Goal: Task Accomplishment & Management: Use online tool/utility

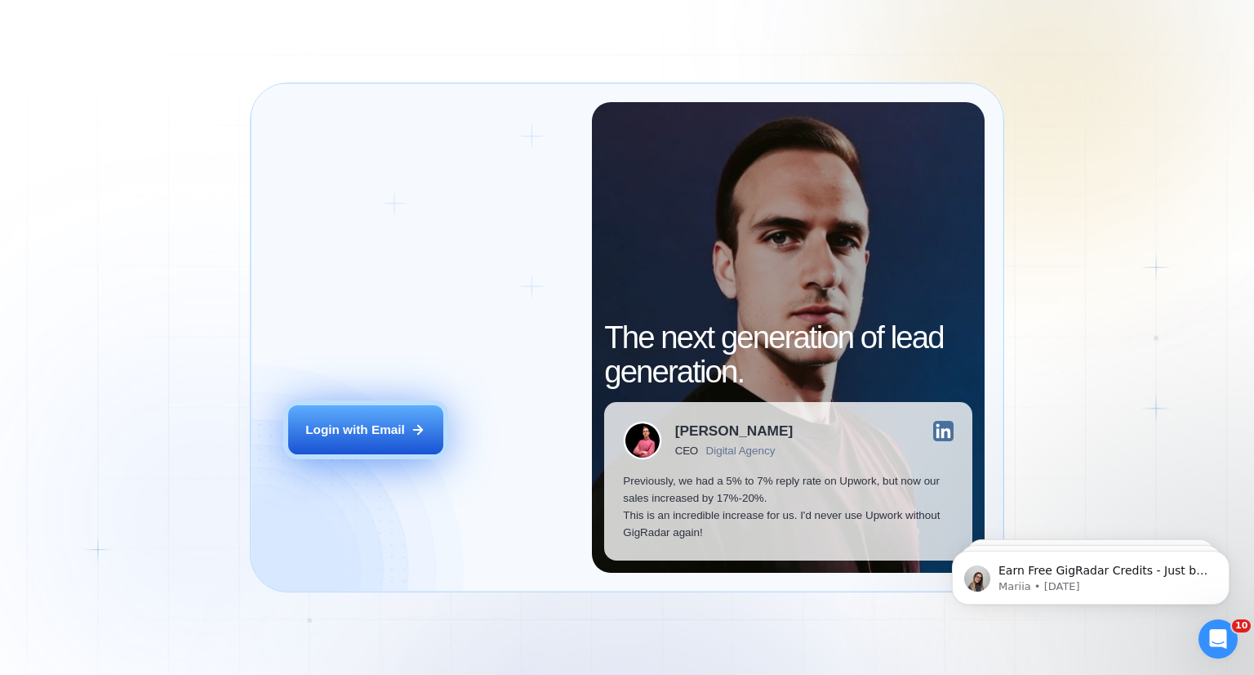
click at [359, 424] on div "Login with Email" at bounding box center [355, 429] width 100 height 17
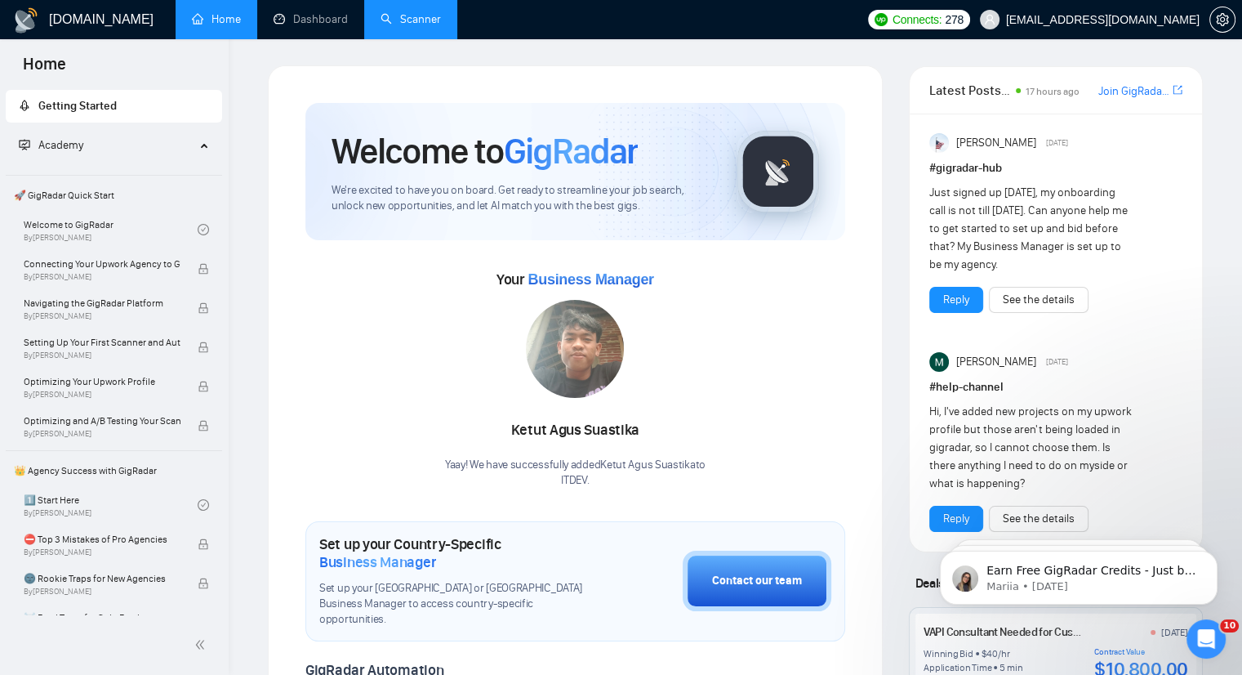
click at [441, 20] on link "Scanner" at bounding box center [411, 19] width 60 height 14
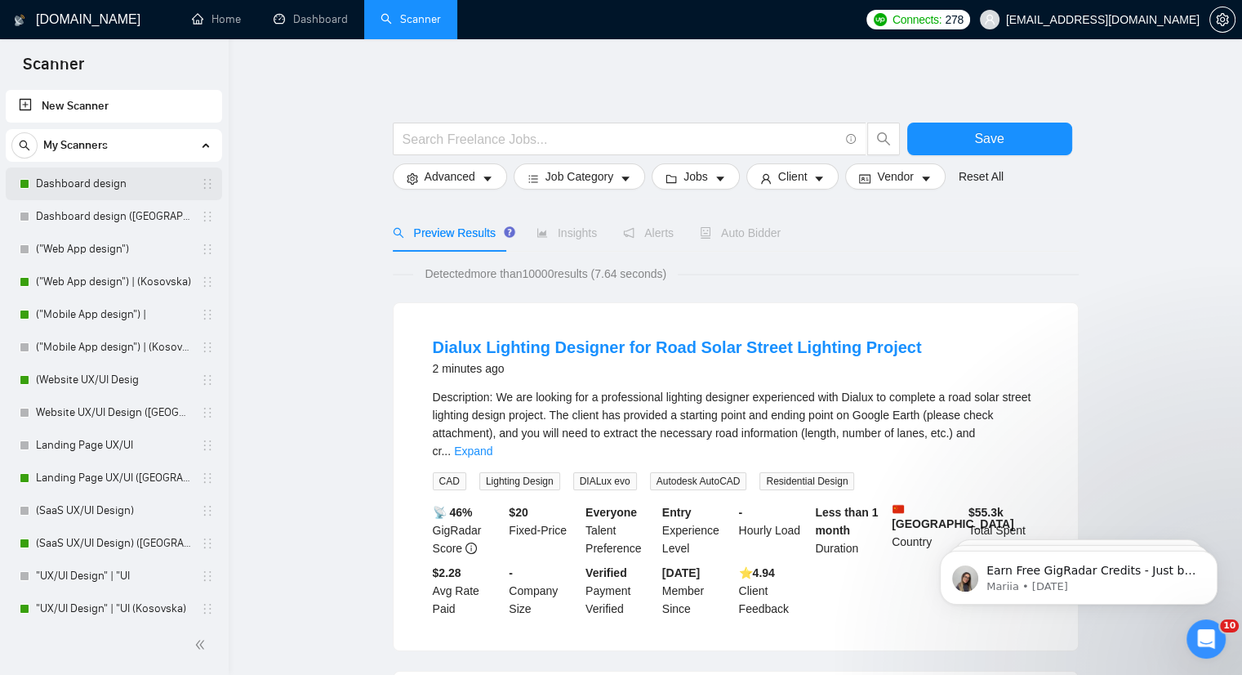
click at [97, 184] on link "Dashboard design" at bounding box center [113, 183] width 155 height 33
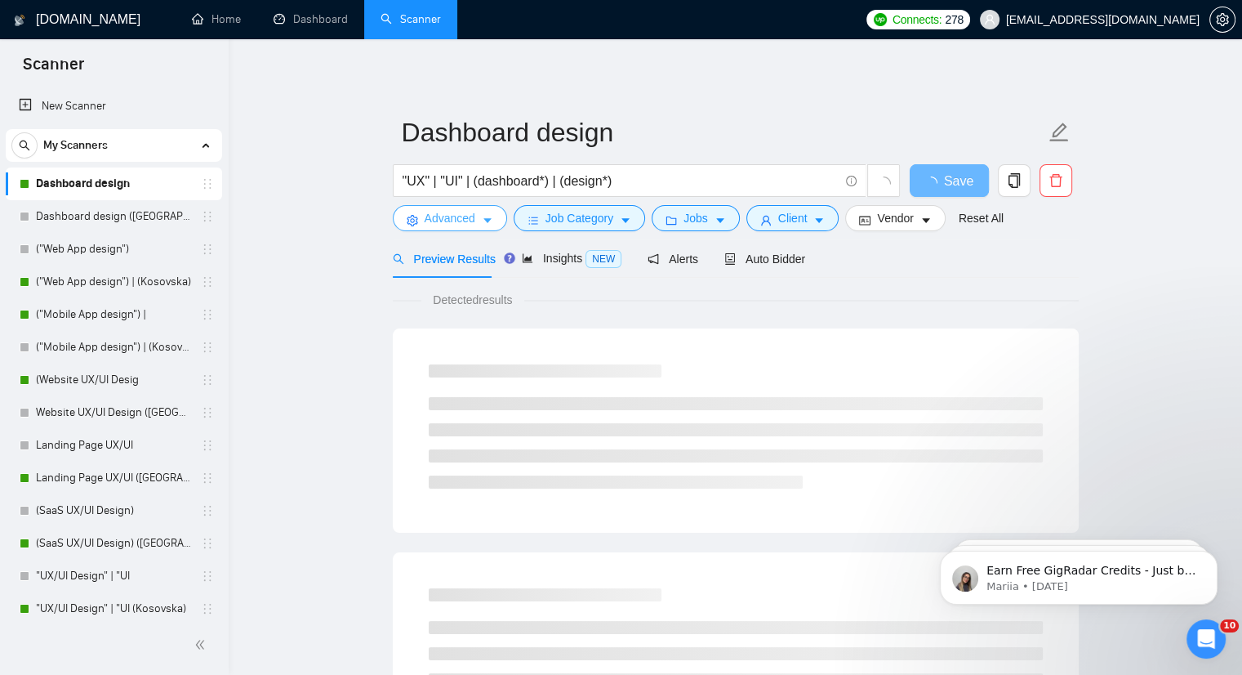
click at [477, 223] on button "Advanced" at bounding box center [450, 218] width 114 height 26
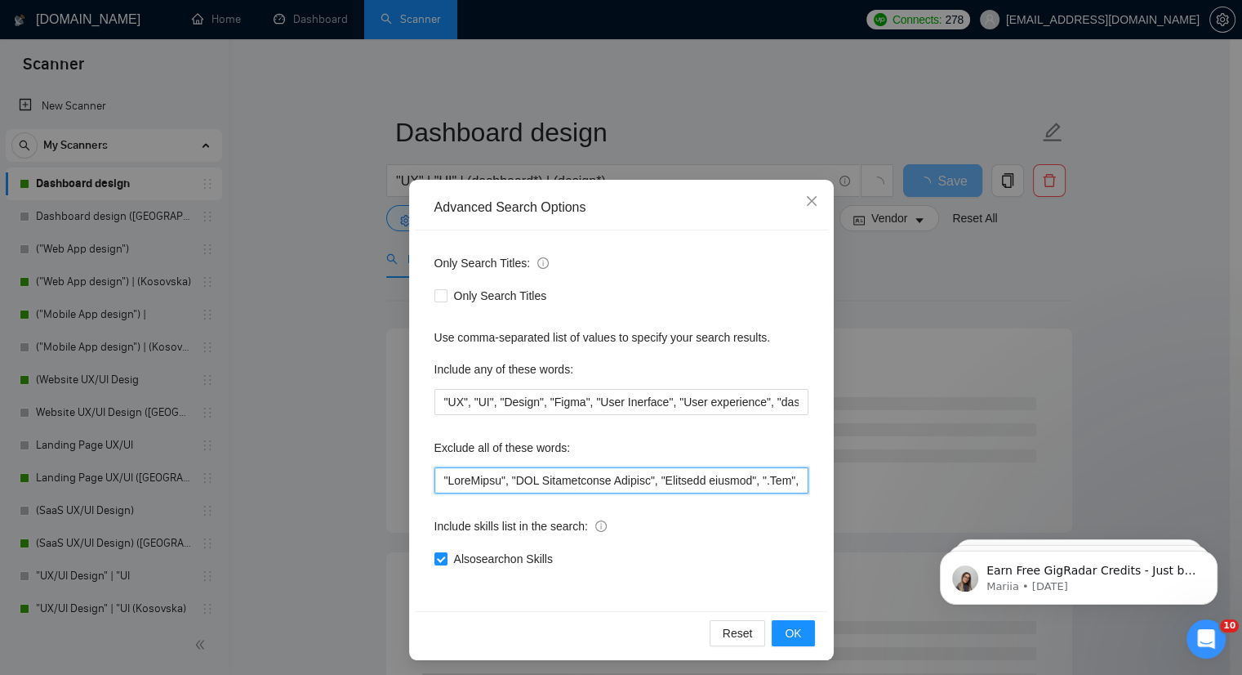
click at [434, 475] on input "text" at bounding box center [621, 480] width 374 height 26
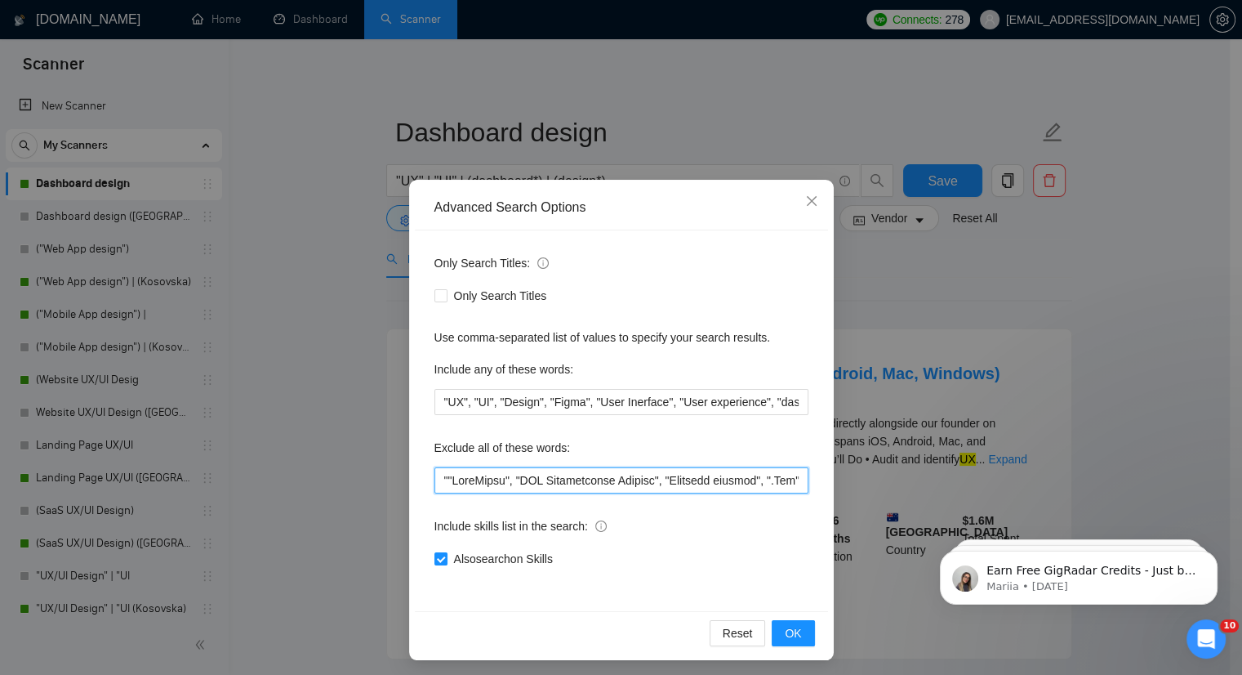
paste input "Showit"
type input ""Showit", "WordPress", "PDF Manipulation Program", "Personal trainer", ".Net", …"
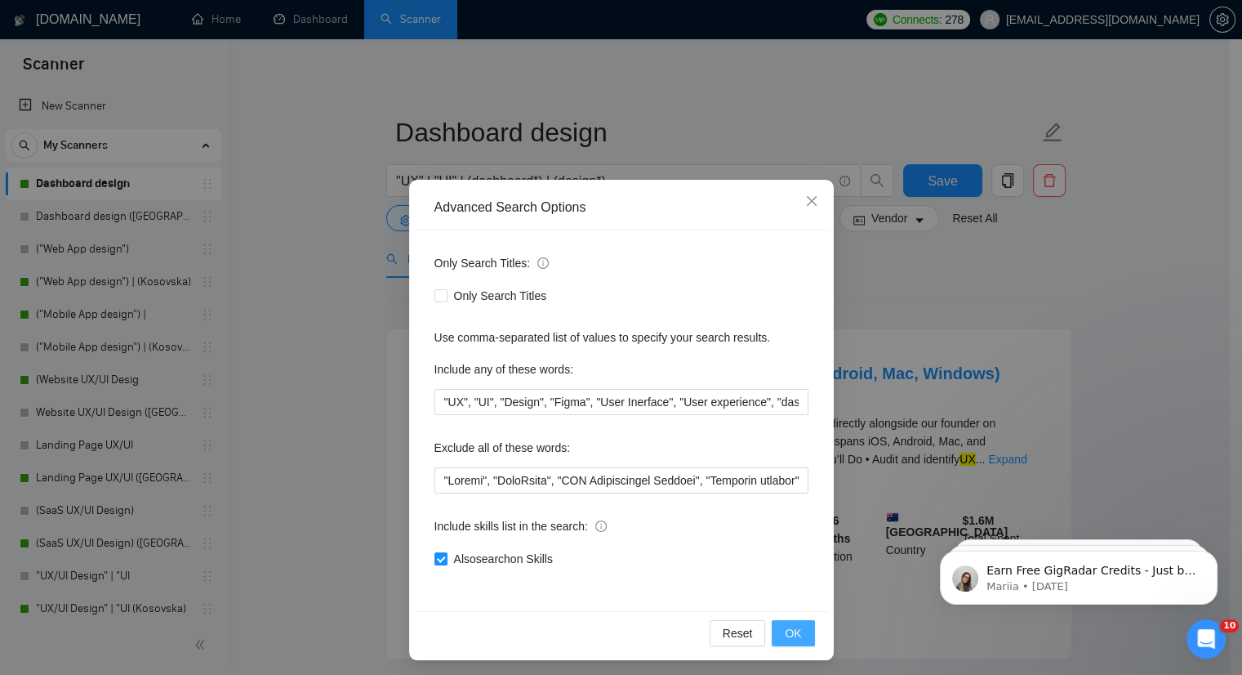
click at [797, 631] on button "OK" at bounding box center [793, 633] width 42 height 26
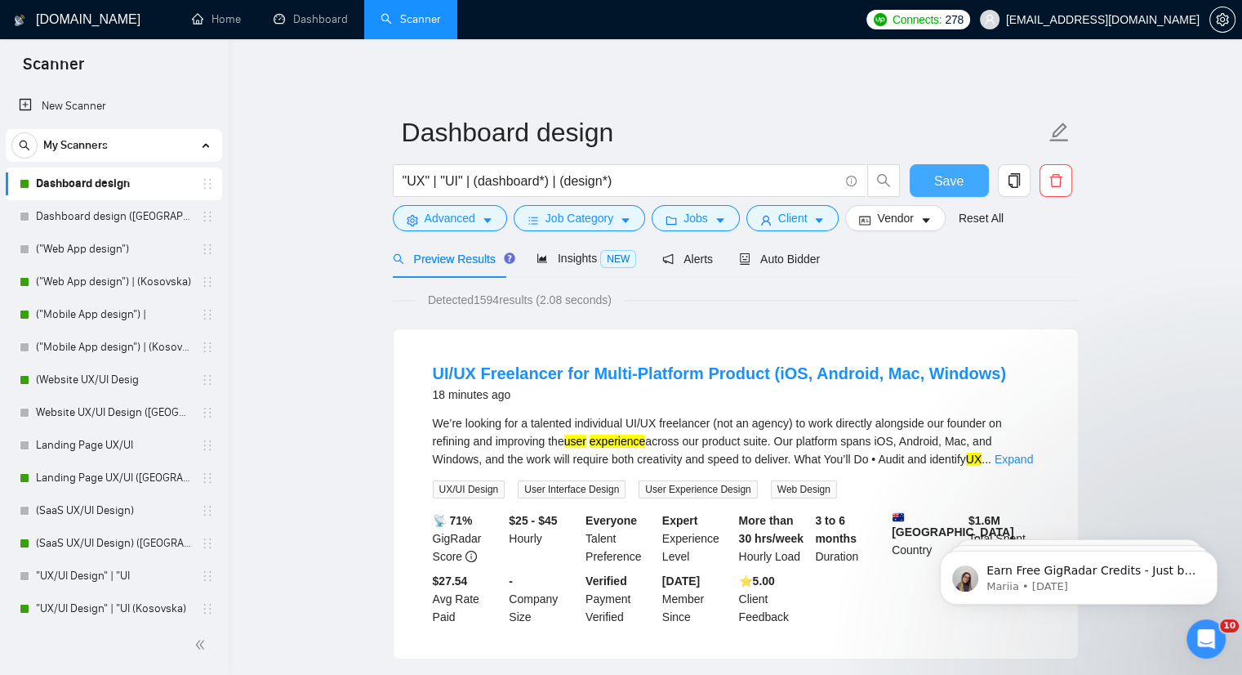
click at [964, 191] on button "Save" at bounding box center [949, 180] width 79 height 33
click at [124, 285] on link "("Web App design") | (Kosovska)" at bounding box center [113, 281] width 155 height 33
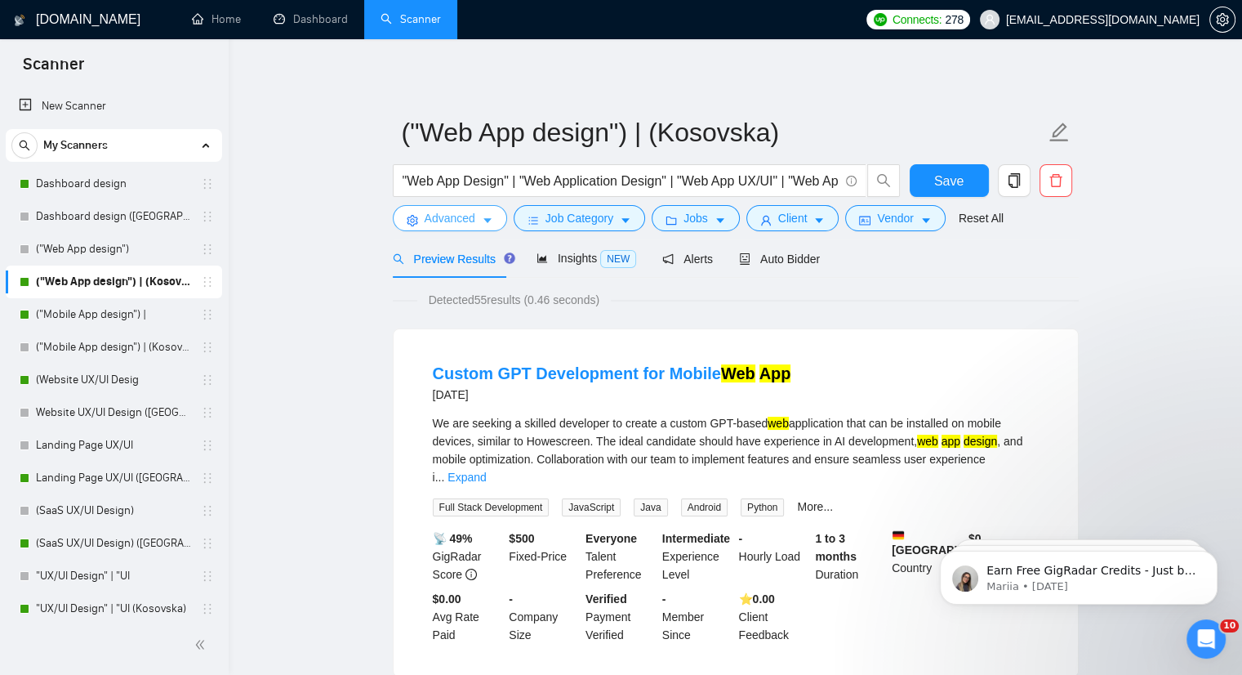
click at [478, 213] on button "Advanced" at bounding box center [450, 218] width 114 height 26
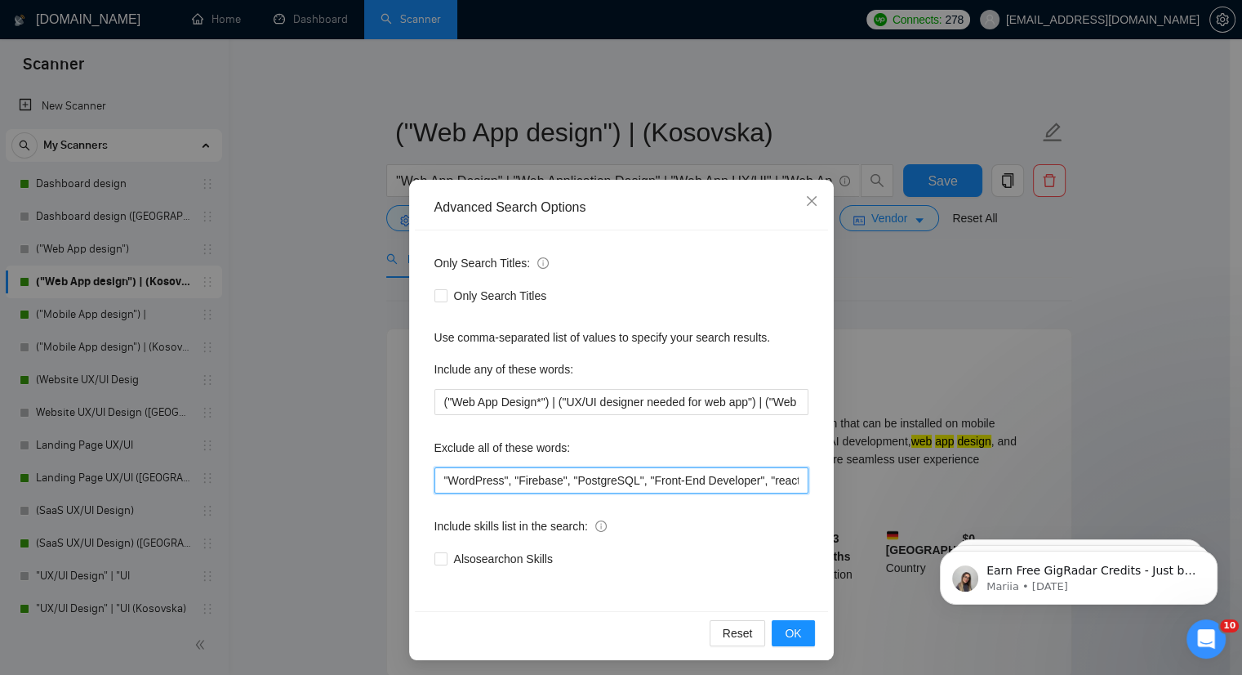
click at [435, 477] on input ""WordPress", "Firebase", "PostgreSQL", "Front-End Developer", "react", "css", "…" at bounding box center [621, 480] width 374 height 26
paste input "Showit"
type input ""Showit", "WordPress", "Firebase", "PostgreSQL", "Front-End Developer", "react"…"
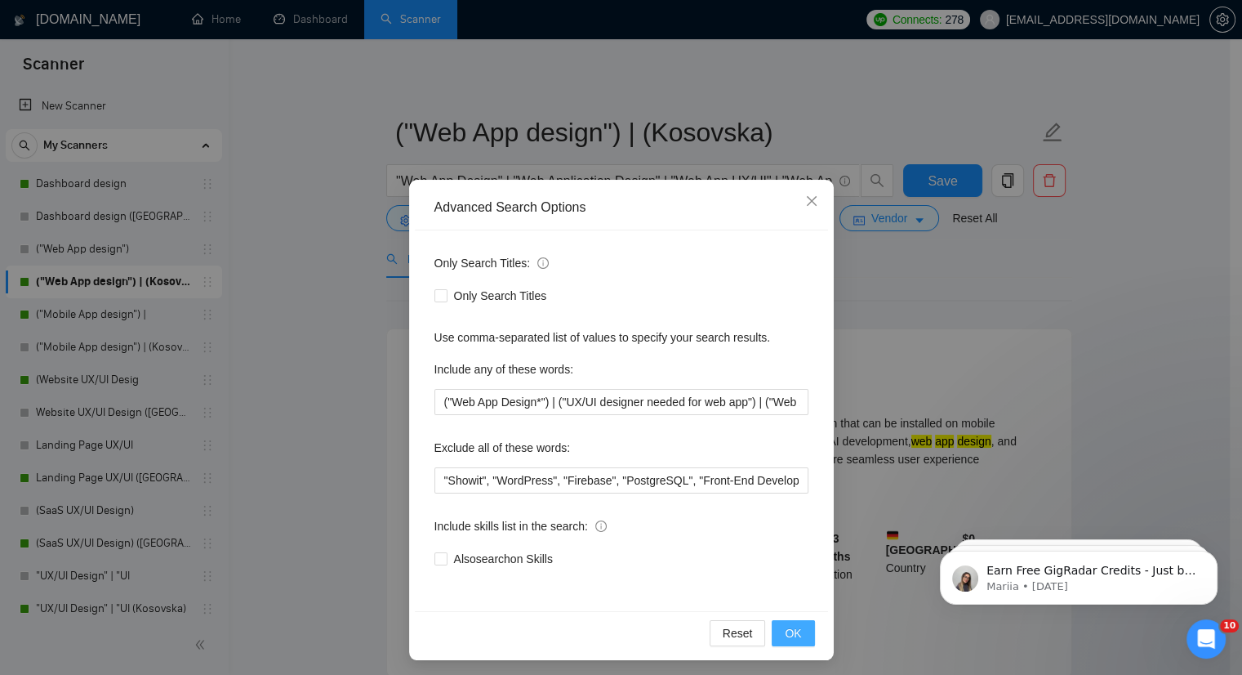
click at [785, 642] on button "OK" at bounding box center [793, 633] width 42 height 26
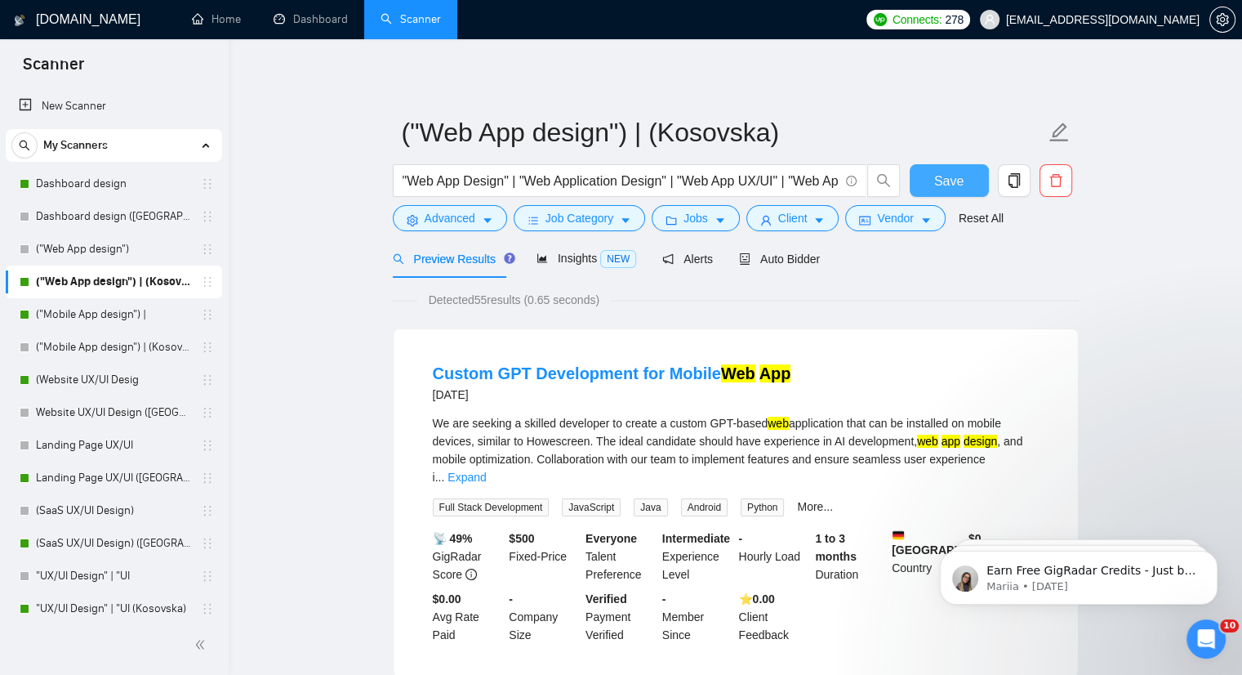
click at [937, 181] on span "Save" at bounding box center [948, 181] width 29 height 20
click at [98, 388] on link "(Website UX/UI Desig" at bounding box center [113, 379] width 155 height 33
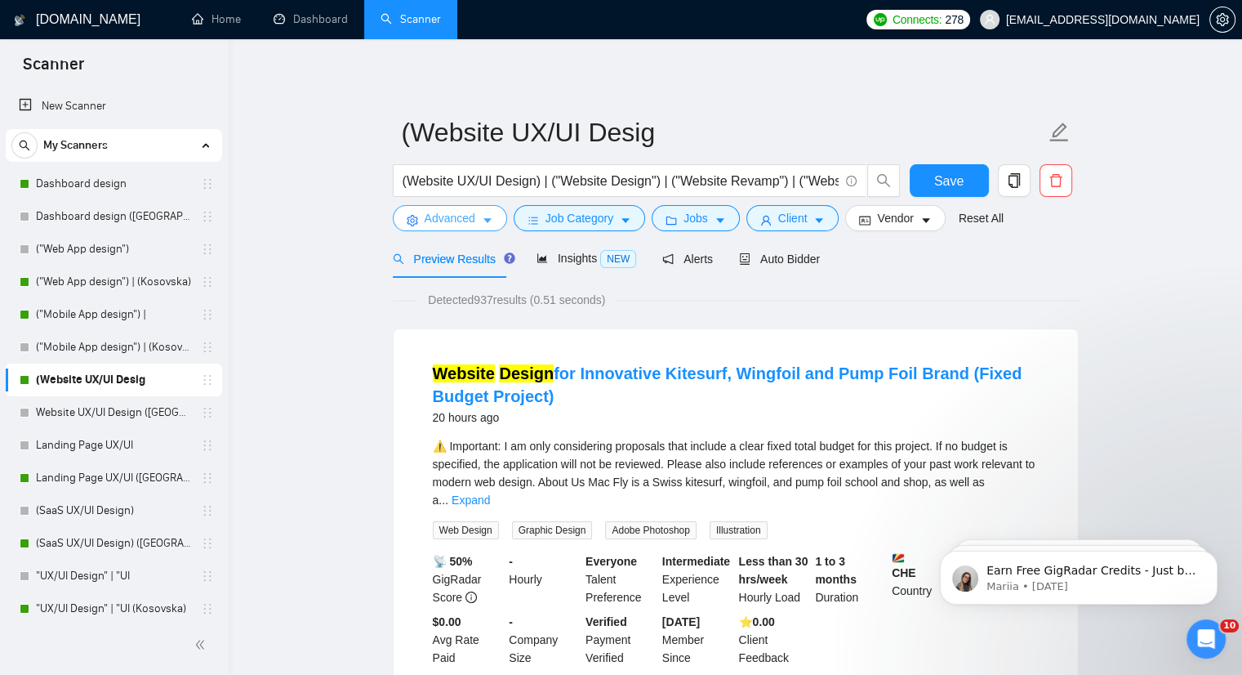
click at [481, 212] on button "Advanced" at bounding box center [450, 218] width 114 height 26
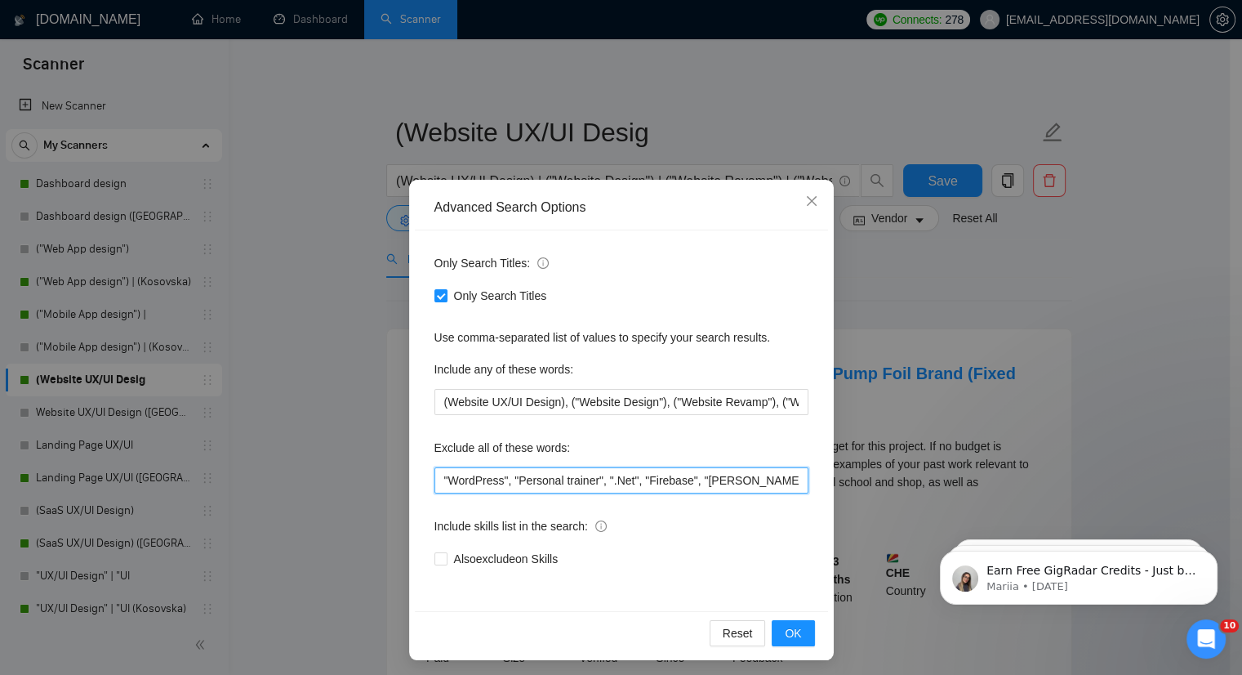
click at [434, 484] on input ""WordPress", "Personal trainer", ".Net", "Firebase", "[PERSON_NAME]", "Fixed Pr…" at bounding box center [621, 480] width 374 height 26
paste input "Showit"
type input ""Showit", "WordPress", "Personal trainer", ".Net", "Firebase", "[PERSON_NAME]",…"
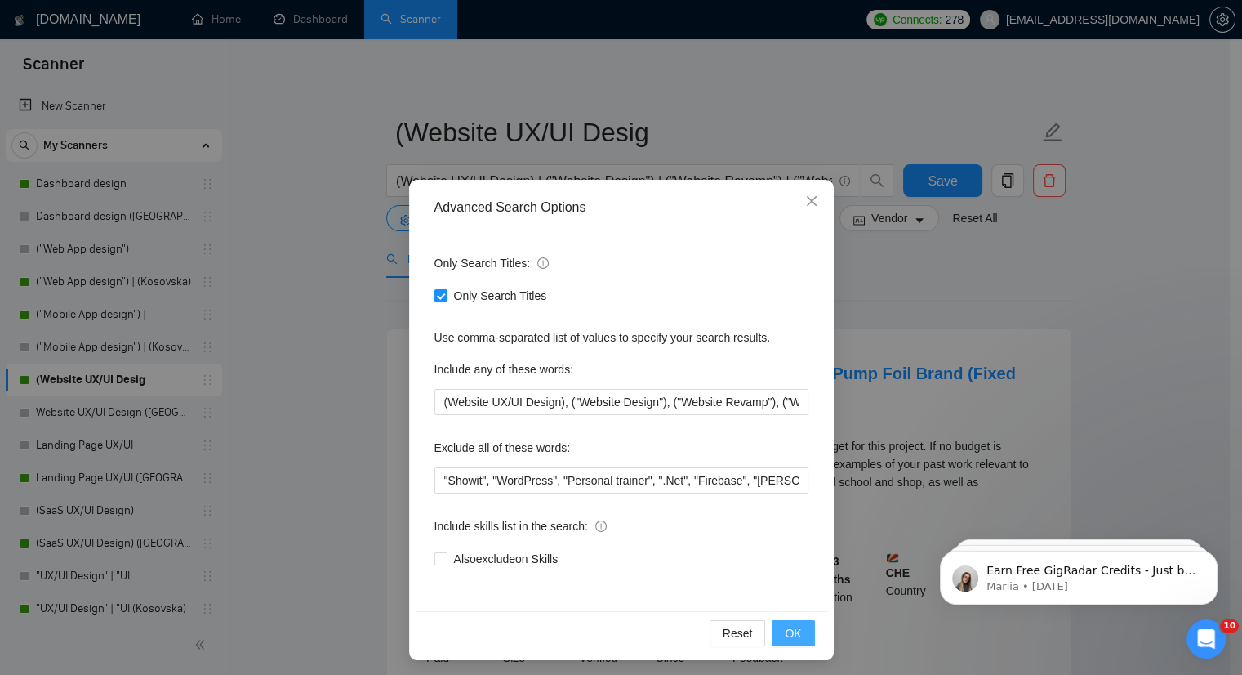
click at [788, 625] on span "OK" at bounding box center [793, 633] width 16 height 18
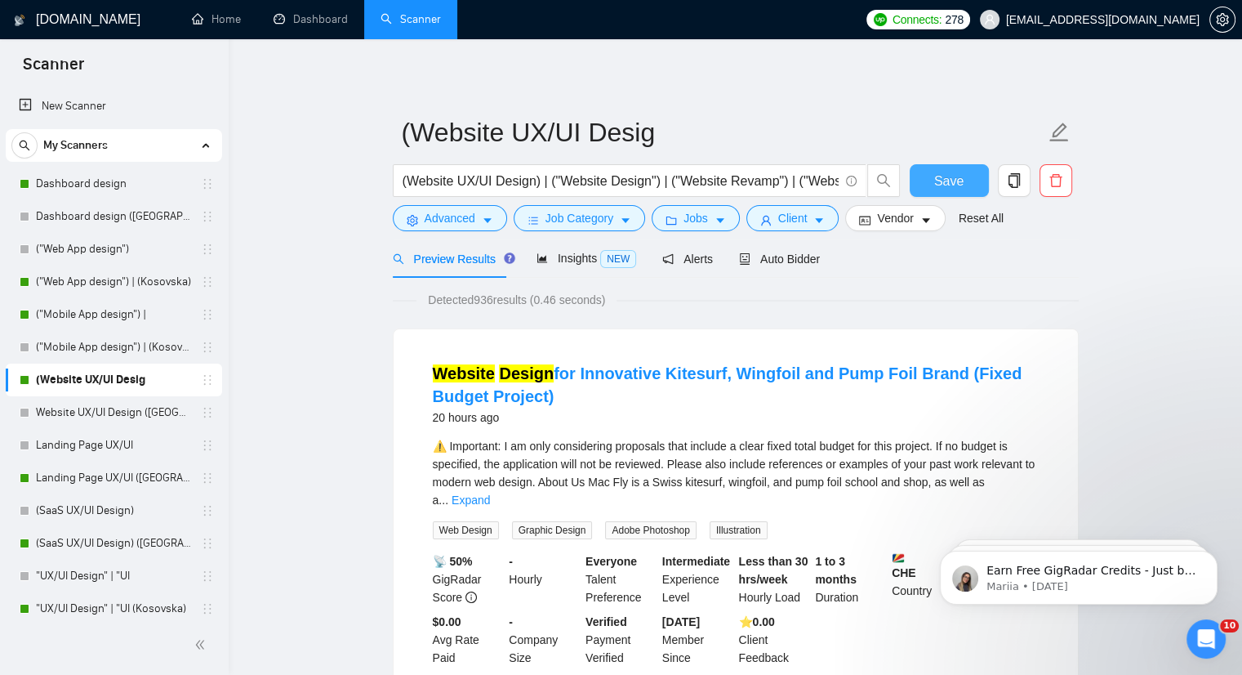
click at [940, 184] on span "Save" at bounding box center [948, 181] width 29 height 20
click at [93, 471] on link "Landing Page UX/UI ([GEOGRAPHIC_DATA])" at bounding box center [113, 477] width 155 height 33
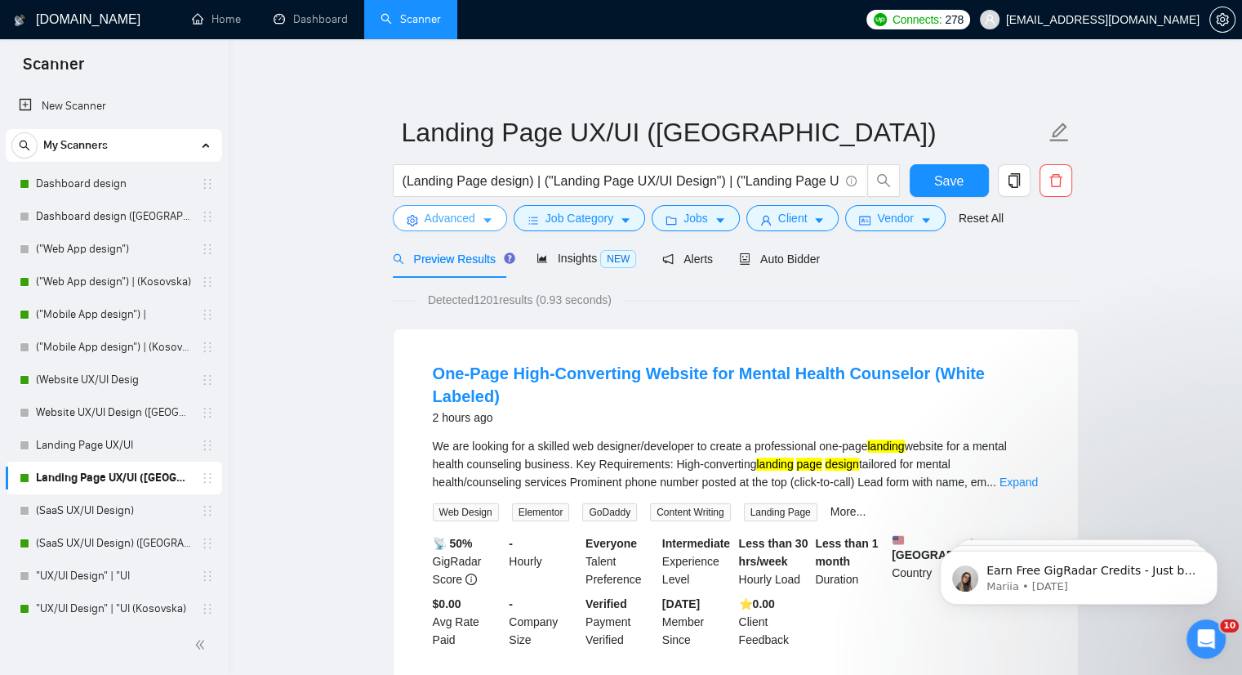
click at [491, 216] on icon "caret-down" at bounding box center [487, 220] width 11 height 11
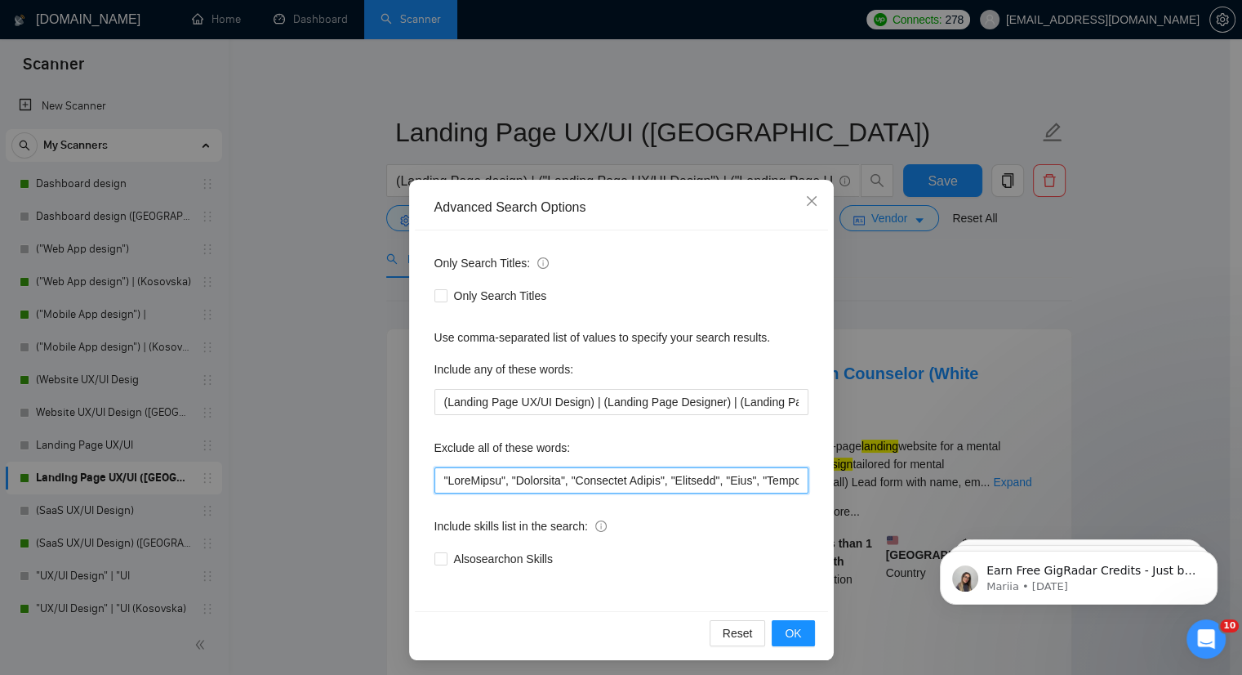
click at [434, 474] on input "text" at bounding box center [621, 480] width 374 height 26
paste input "Showit"
type input ""Showit", "WordPress", "Elementor", "Thinkific Expert", "Firebase", "[PERSON_NA…"
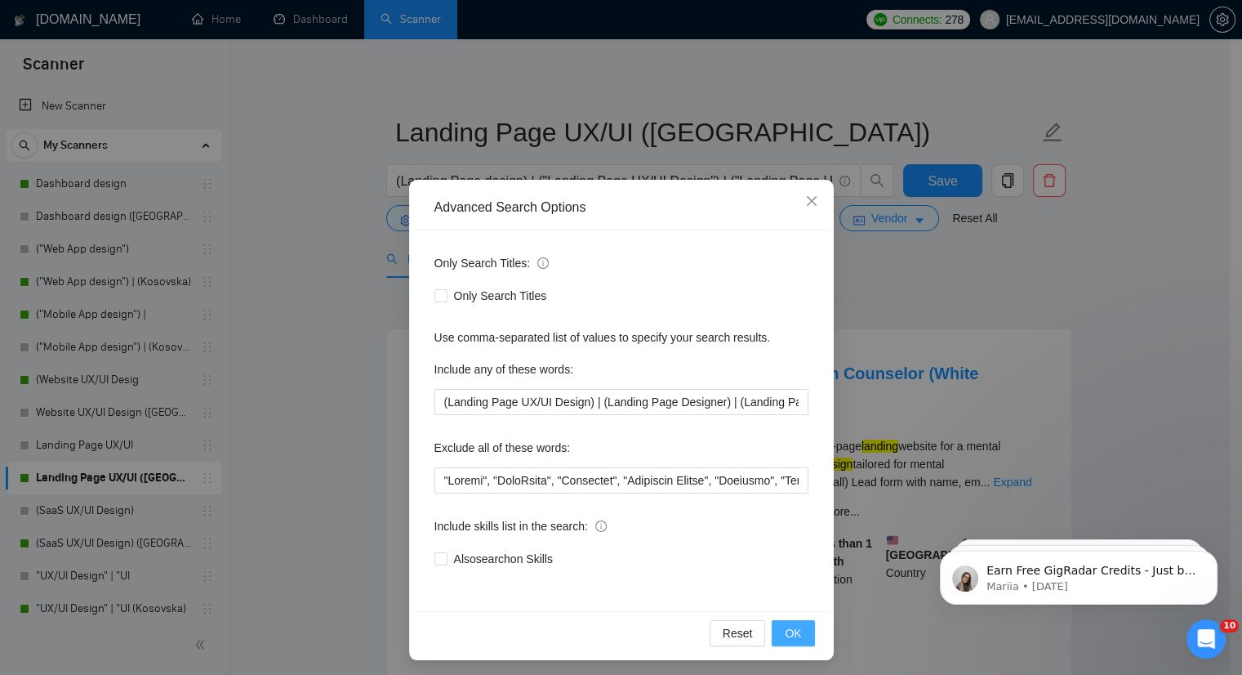
click at [800, 627] on button "OK" at bounding box center [793, 633] width 42 height 26
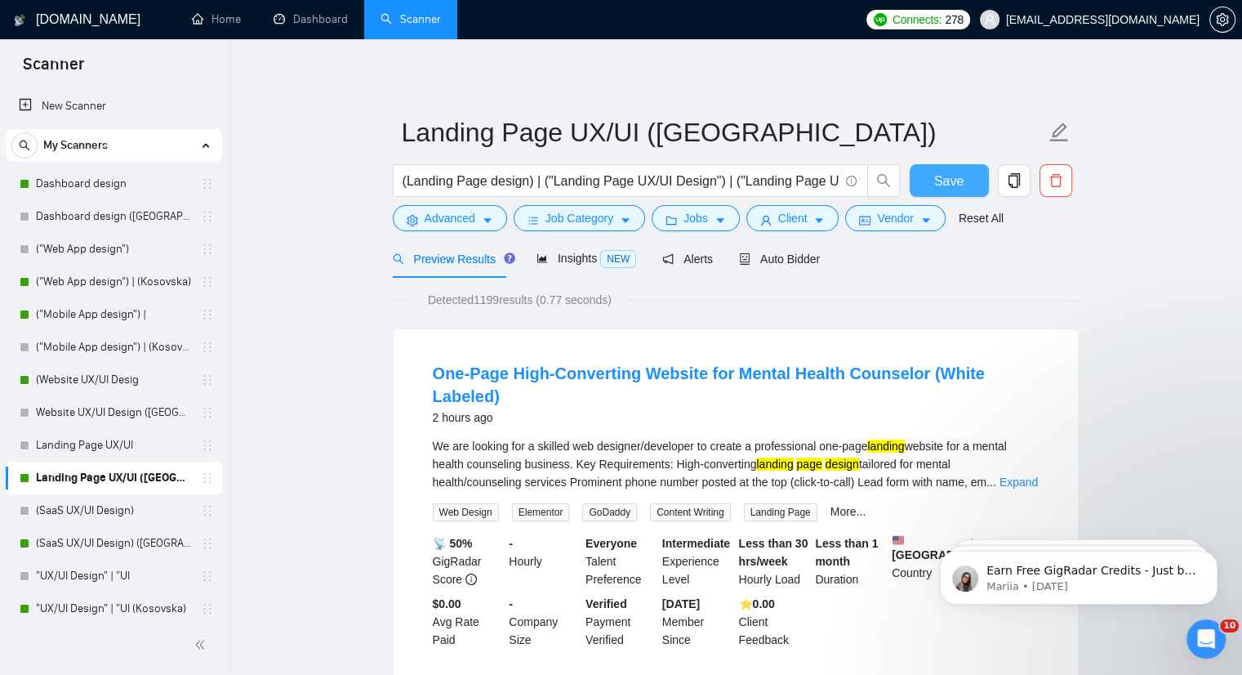
click at [973, 180] on button "Save" at bounding box center [949, 180] width 79 height 33
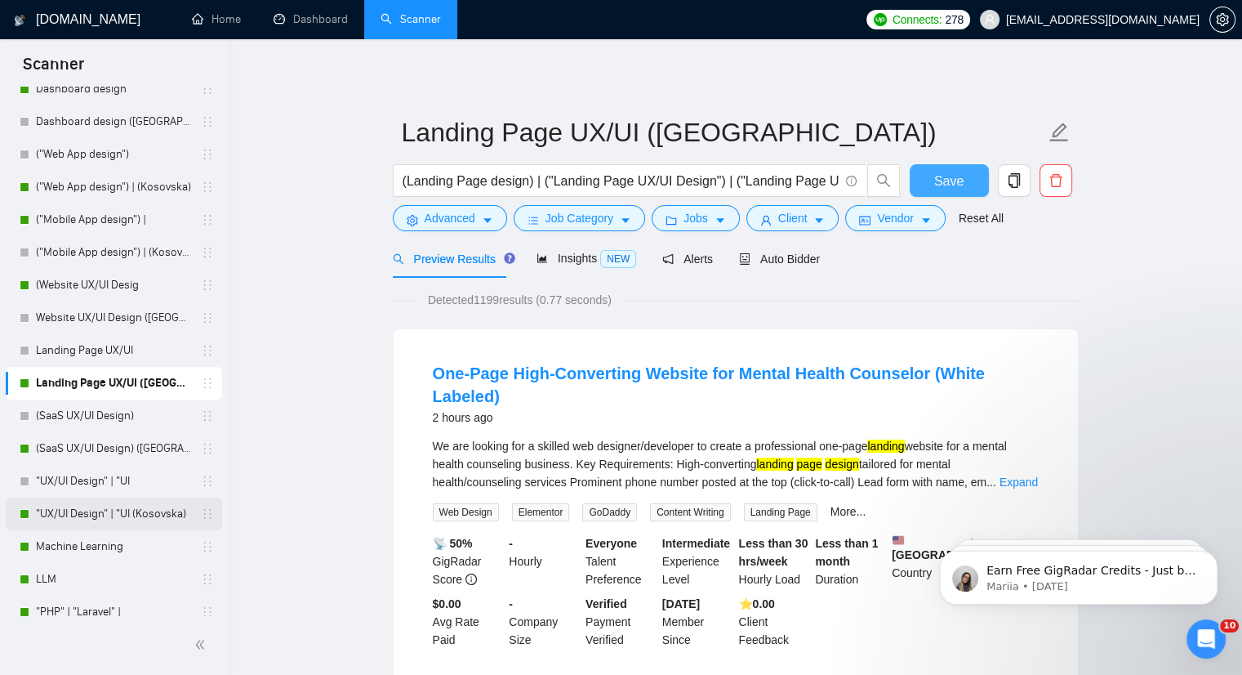
scroll to position [108, 0]
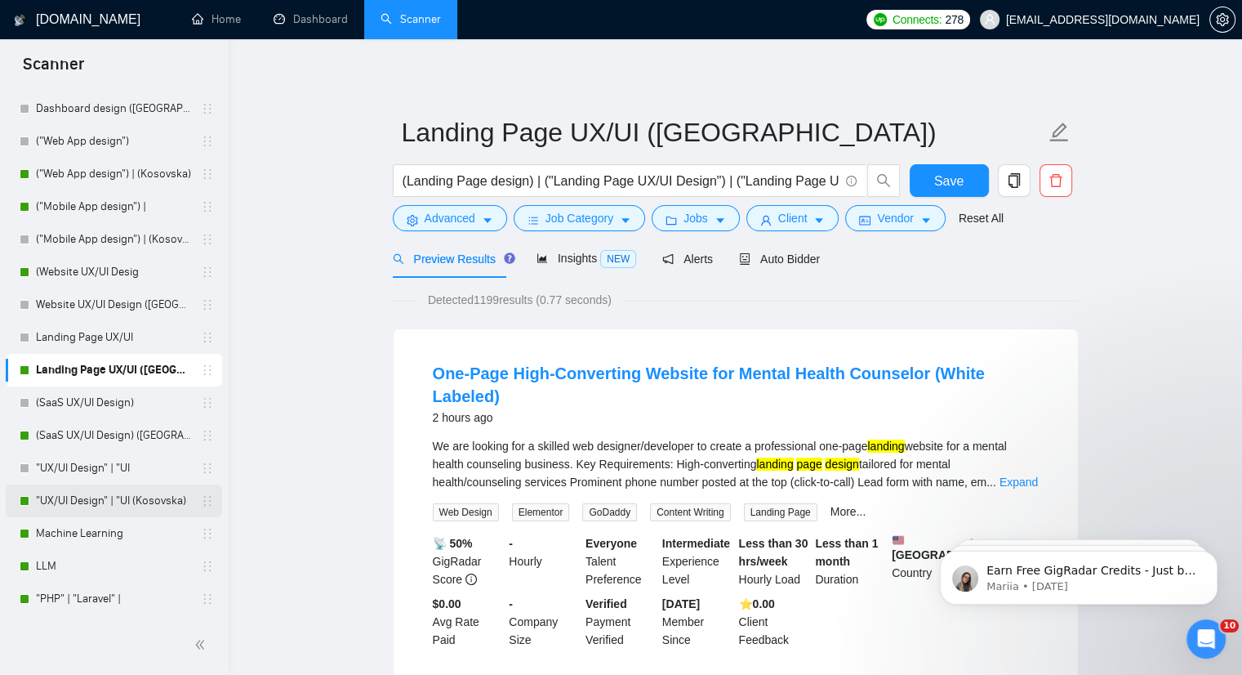
click at [112, 501] on link ""UX/UI Design" | "UI (Kosovska)" at bounding box center [113, 500] width 155 height 33
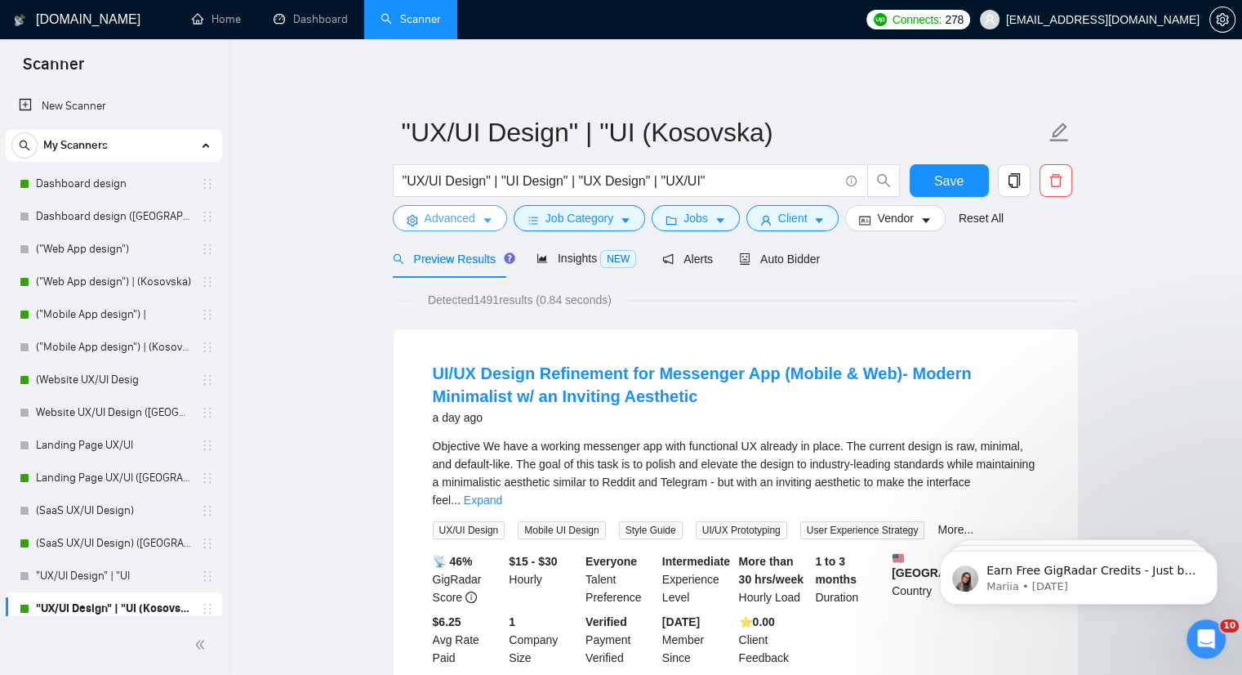
click at [489, 218] on icon "caret-down" at bounding box center [487, 220] width 11 height 11
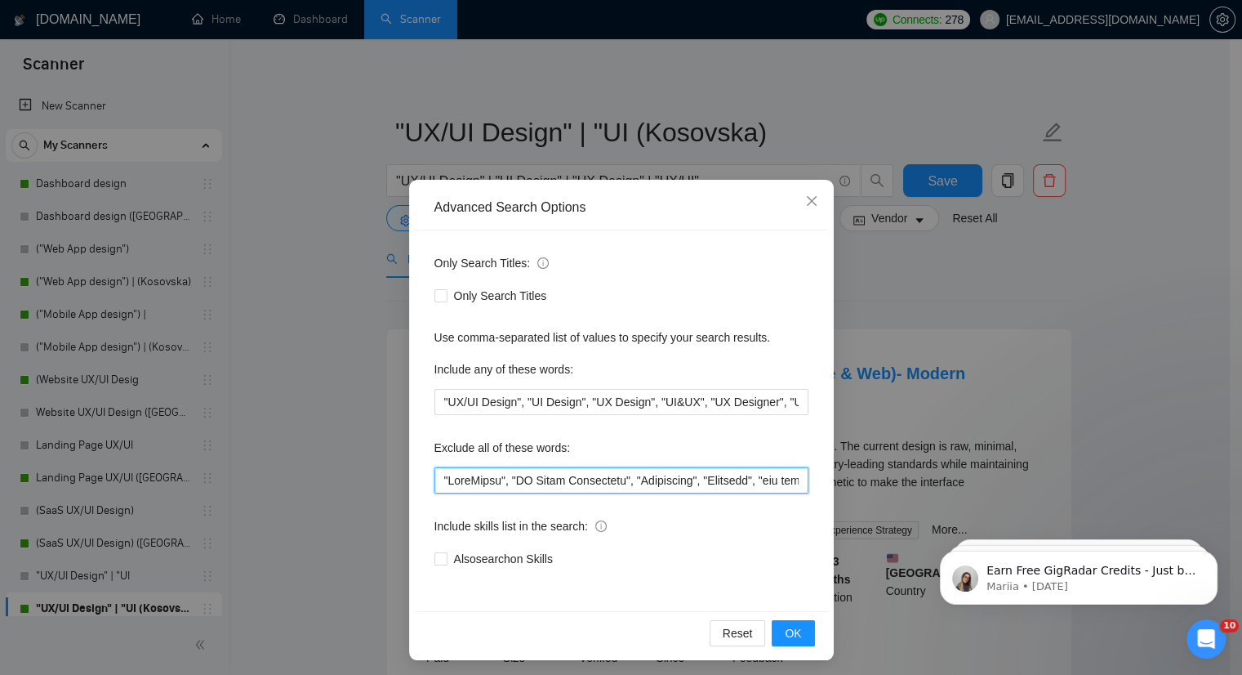
click at [435, 486] on input "text" at bounding box center [621, 480] width 374 height 26
paste input "Showit"
type input ""Showit", "WordPress", "AI Video Generation", "Salesforce", "Firebase", "web fl…"
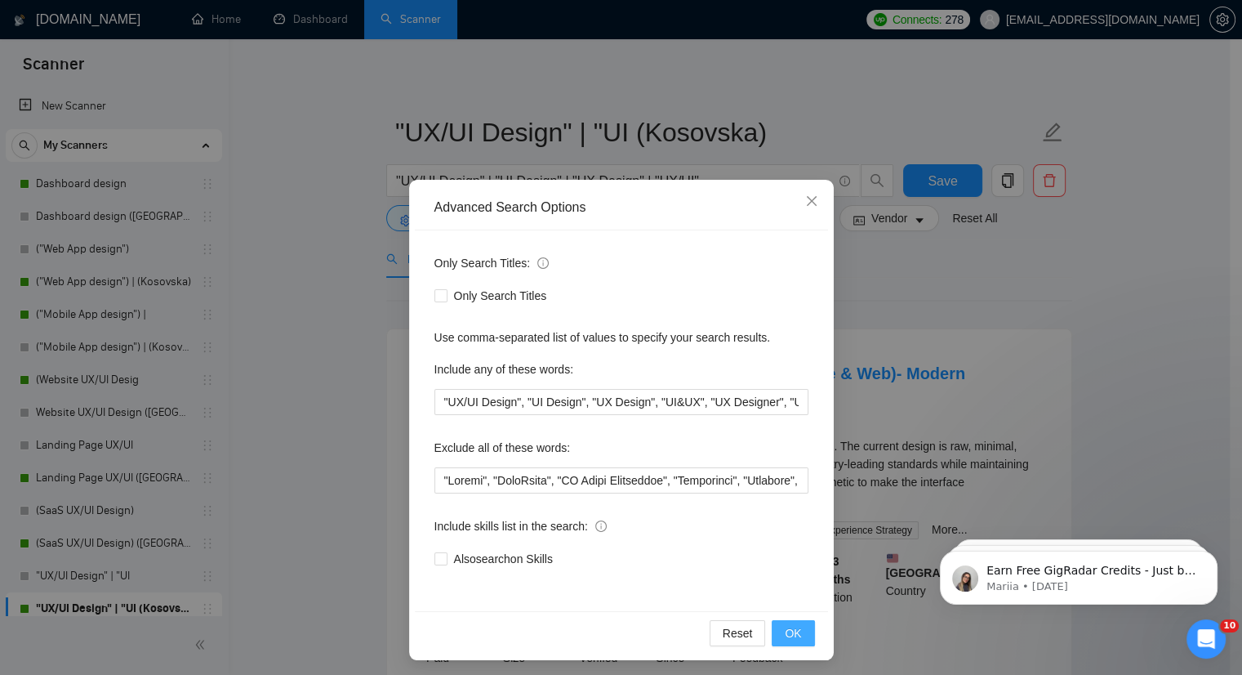
click at [800, 631] on button "OK" at bounding box center [793, 633] width 42 height 26
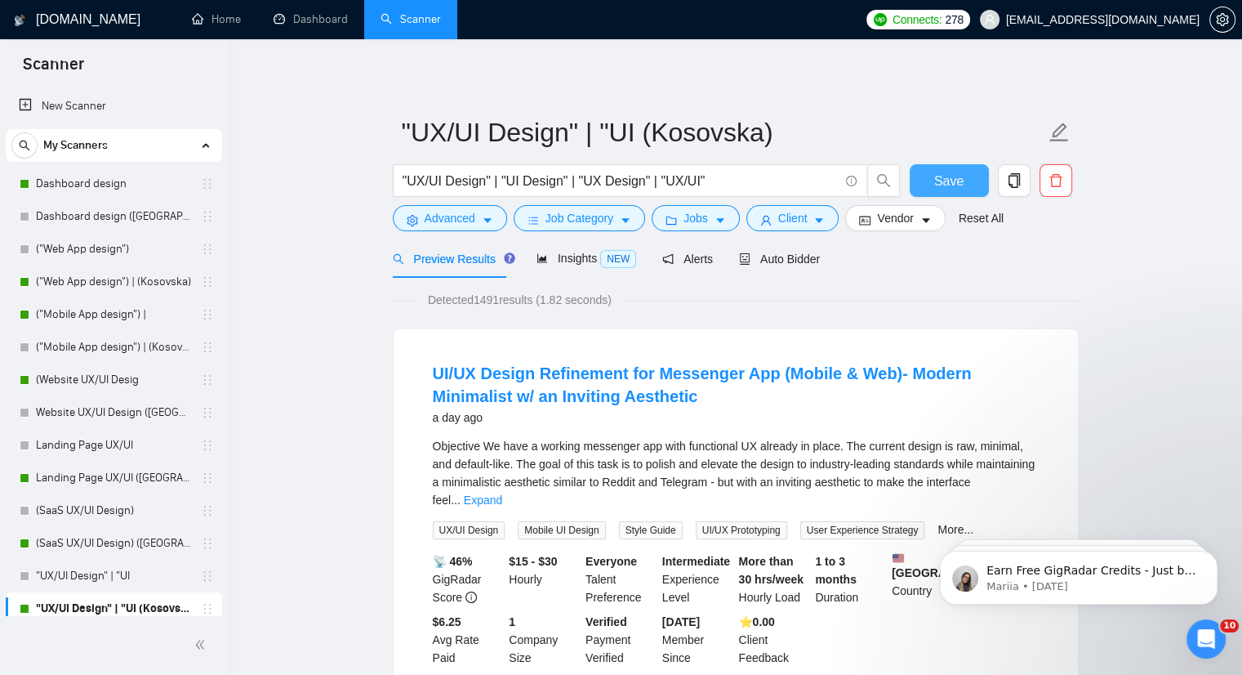
click at [958, 184] on span "Save" at bounding box center [948, 181] width 29 height 20
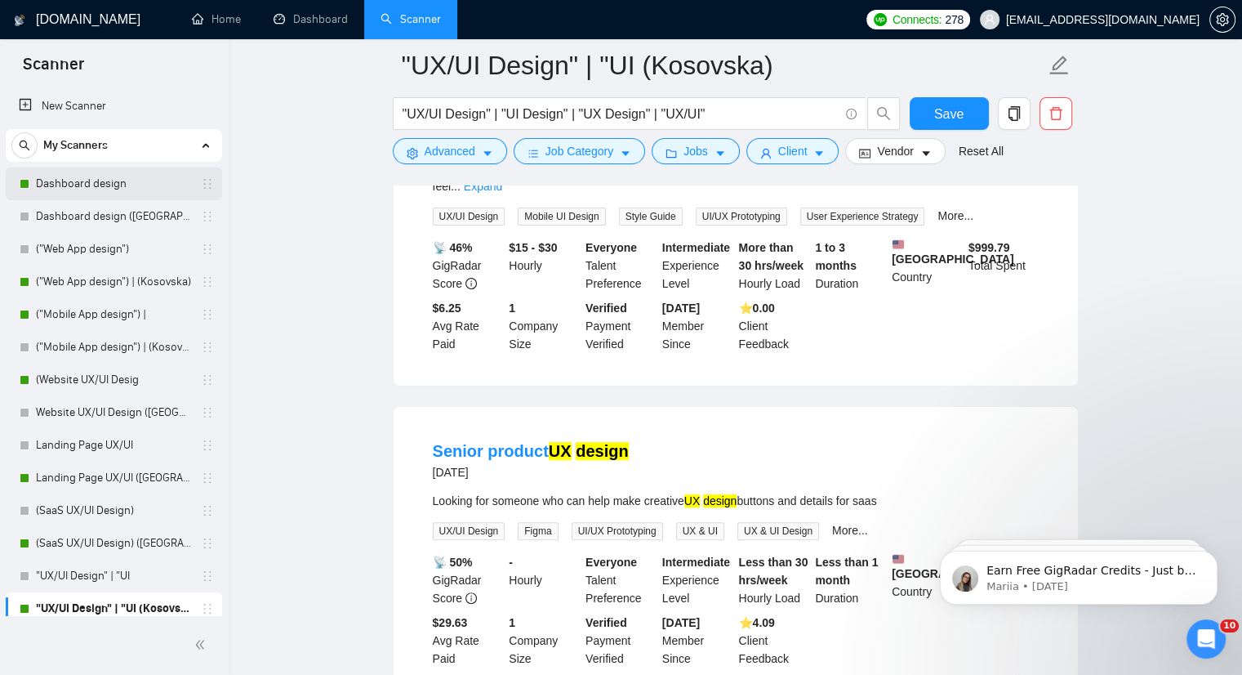
click at [79, 180] on link "Dashboard design" at bounding box center [113, 183] width 155 height 33
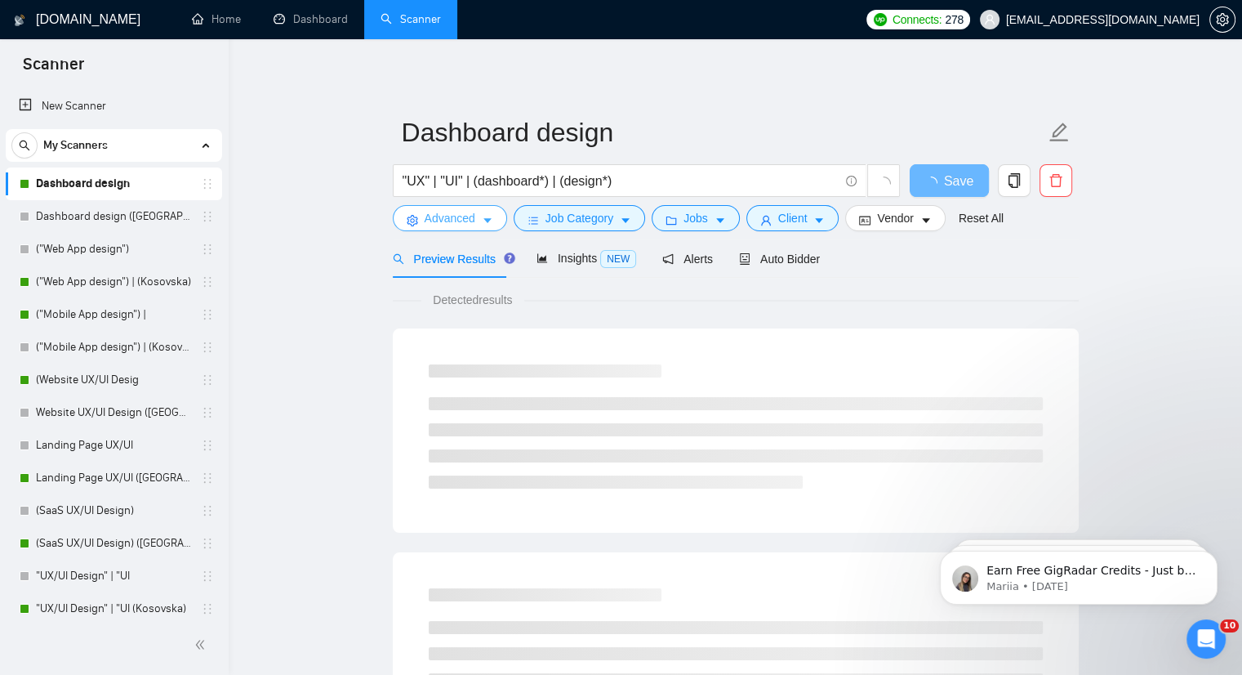
click at [489, 216] on icon "caret-down" at bounding box center [487, 220] width 11 height 11
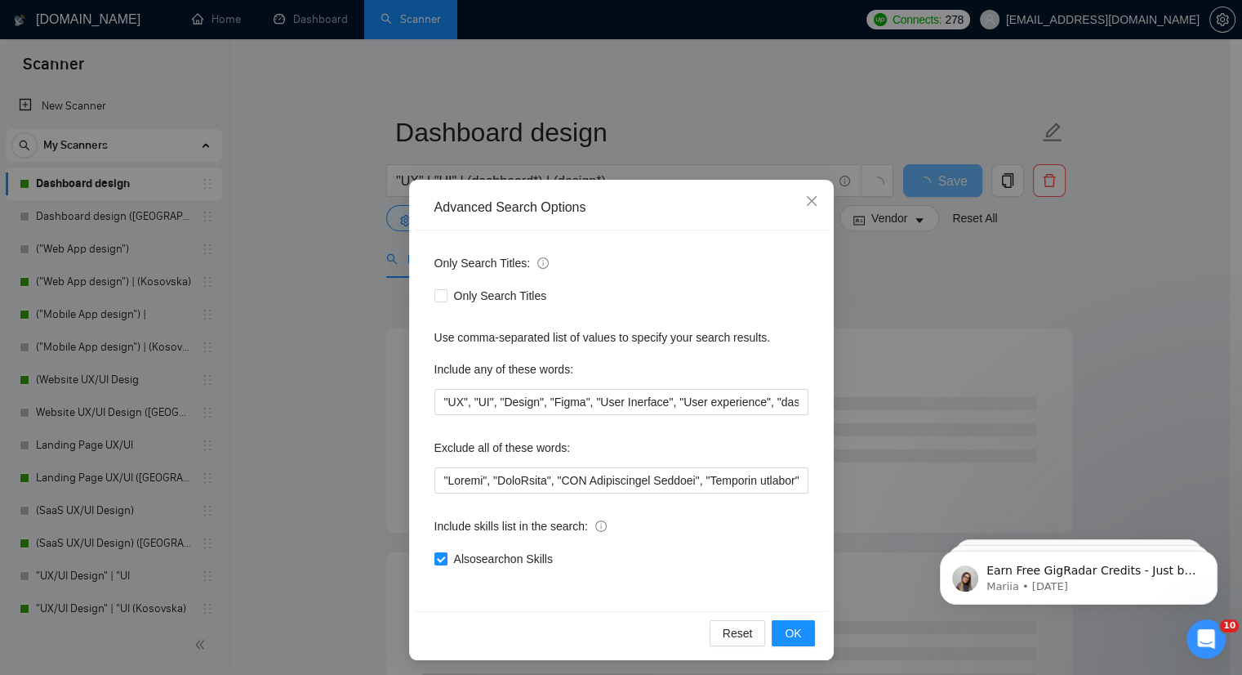
click at [423, 474] on div "Only Search Titles: Only Search Titles Use comma-separated list of values to sp…" at bounding box center [621, 420] width 413 height 381
click at [434, 474] on input "text" at bounding box center [621, 480] width 374 height 26
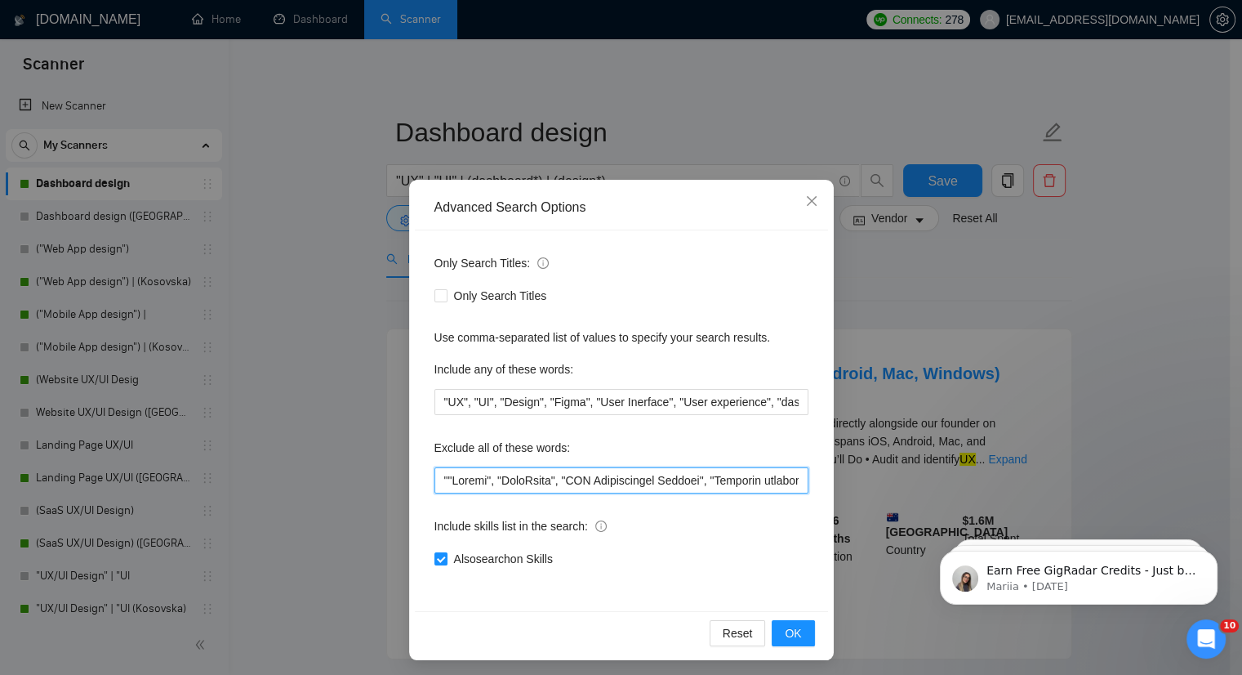
paste input "Agencies applying will be reported as spammers."
drag, startPoint x: 438, startPoint y: 483, endPoint x: 691, endPoint y: 483, distance: 253.2
click at [691, 483] on input "text" at bounding box center [621, 480] width 374 height 26
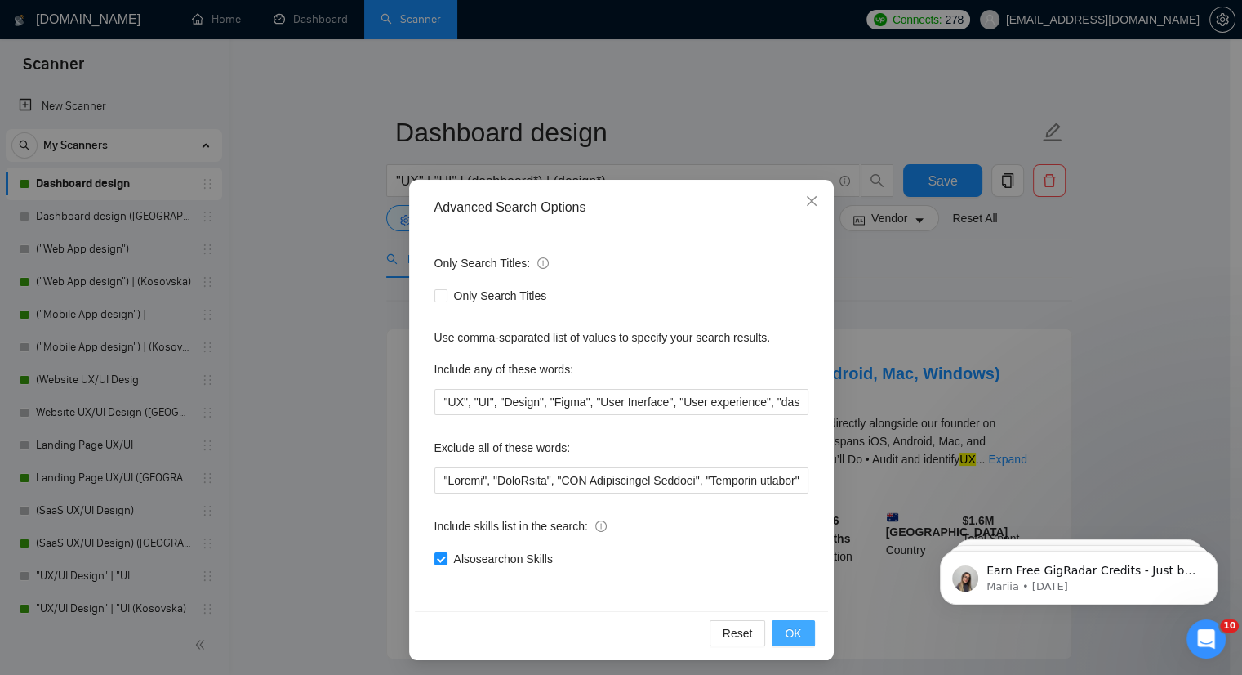
click at [792, 628] on span "OK" at bounding box center [793, 633] width 16 height 18
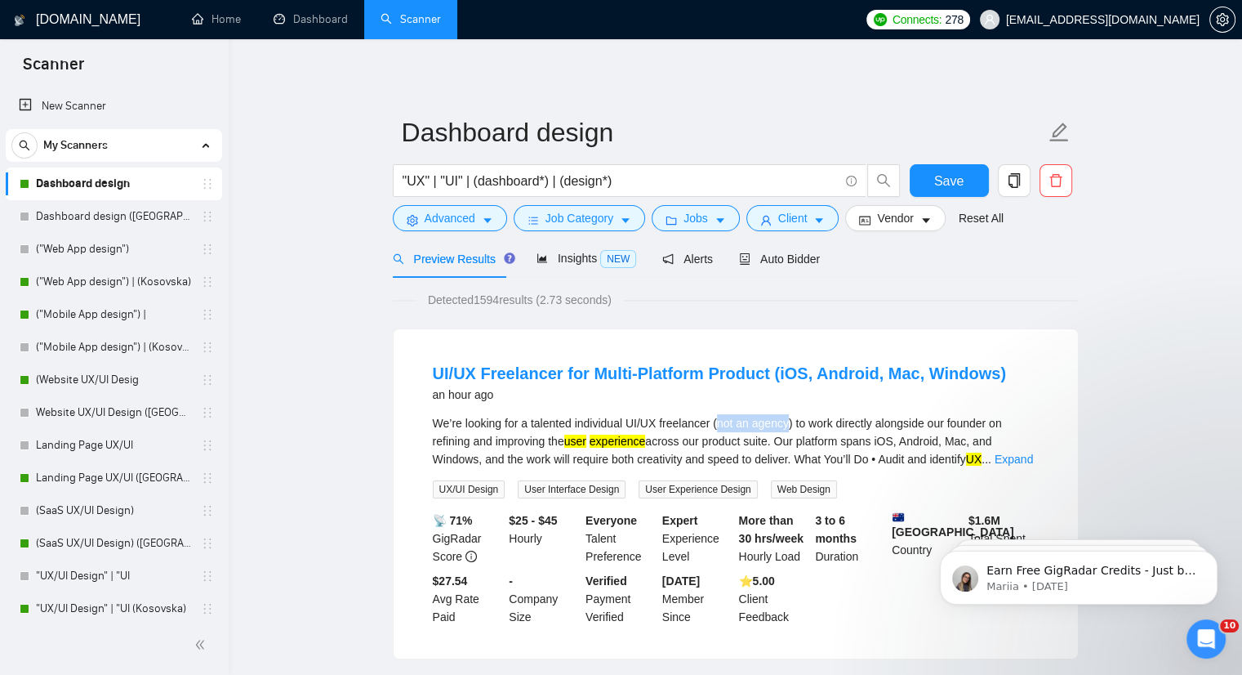
drag, startPoint x: 717, startPoint y: 424, endPoint x: 787, endPoint y: 425, distance: 70.3
click at [787, 425] on div "We’re looking for a talented individual UI/UX freelancer (not an agency) to wor…" at bounding box center [736, 441] width 606 height 54
copy div "not an agency"
click at [490, 220] on icon "caret-down" at bounding box center [487, 220] width 11 height 11
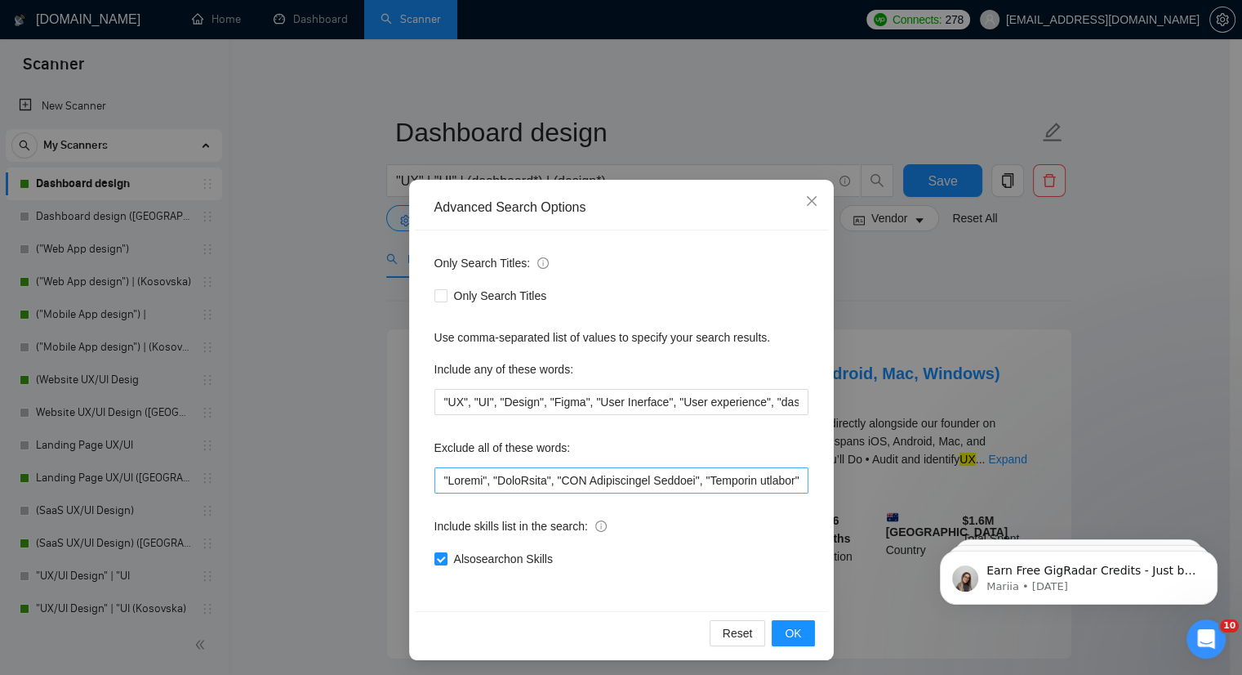
click at [430, 477] on div "Only Search Titles: Only Search Titles Use comma-separated list of values to sp…" at bounding box center [621, 420] width 413 height 381
click at [434, 477] on input "text" at bounding box center [621, 480] width 374 height 26
paste input "not an agency"
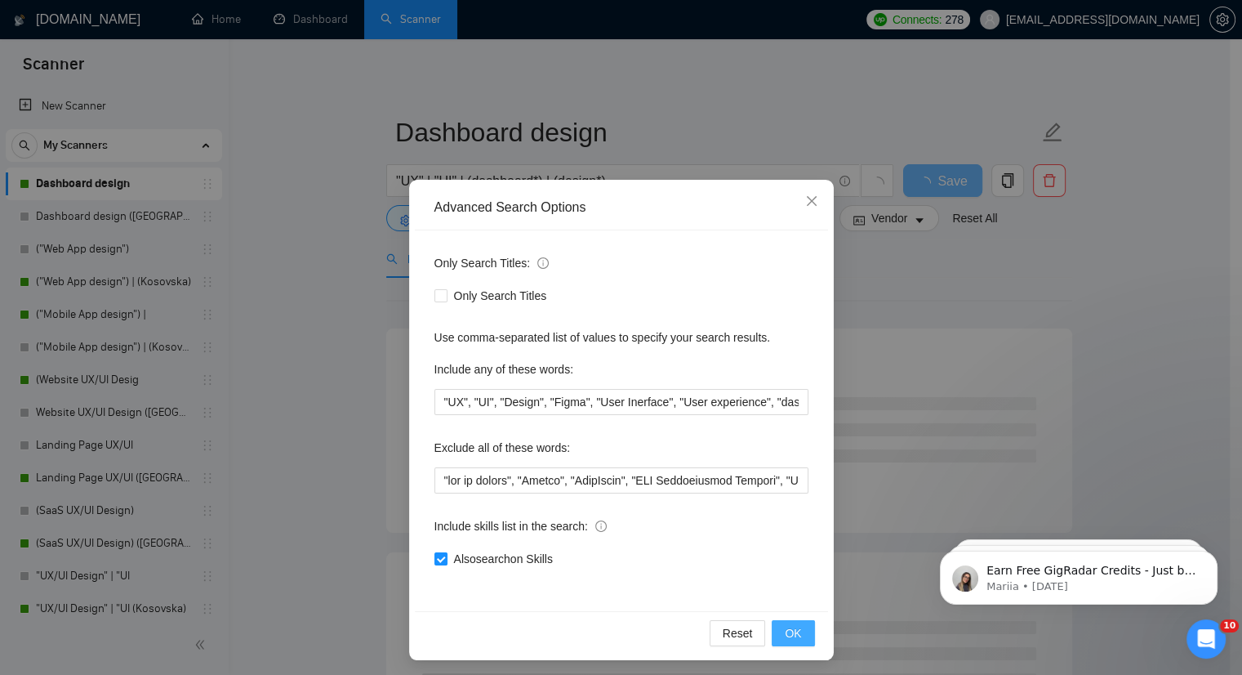
click at [794, 634] on span "OK" at bounding box center [793, 633] width 16 height 18
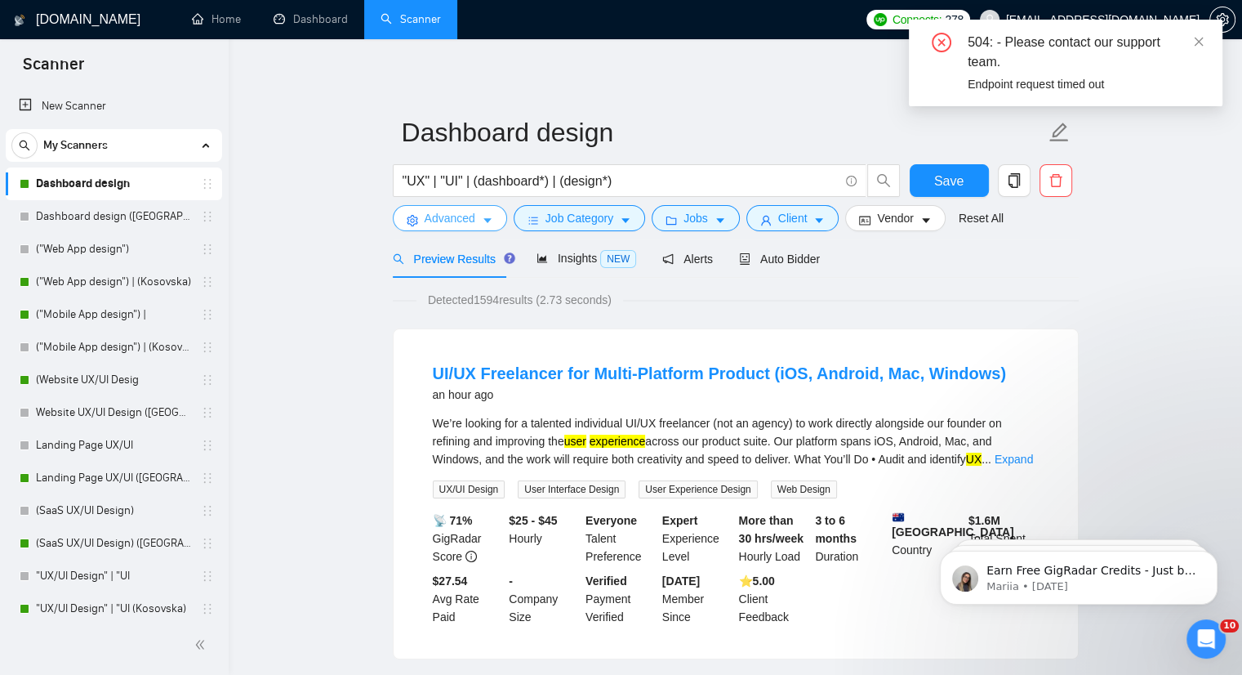
click at [487, 219] on icon "caret-down" at bounding box center [487, 220] width 11 height 11
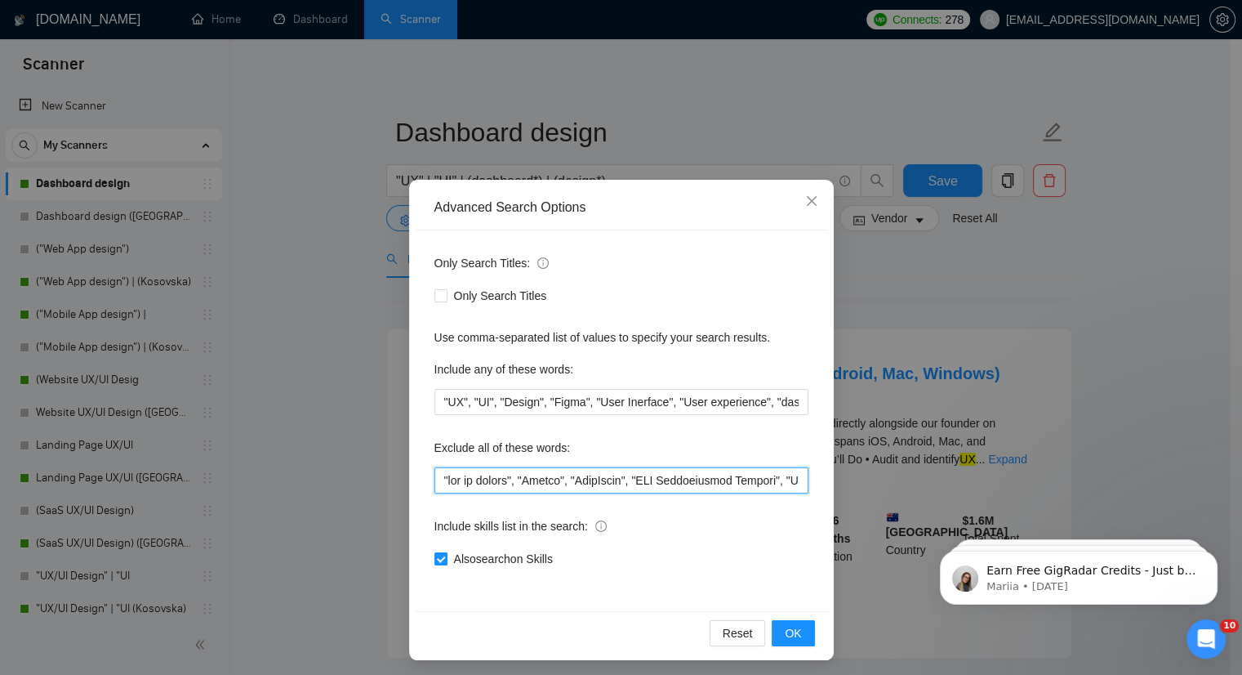
click at [522, 484] on input "text" at bounding box center [621, 480] width 374 height 26
click at [774, 625] on button "OK" at bounding box center [793, 633] width 42 height 26
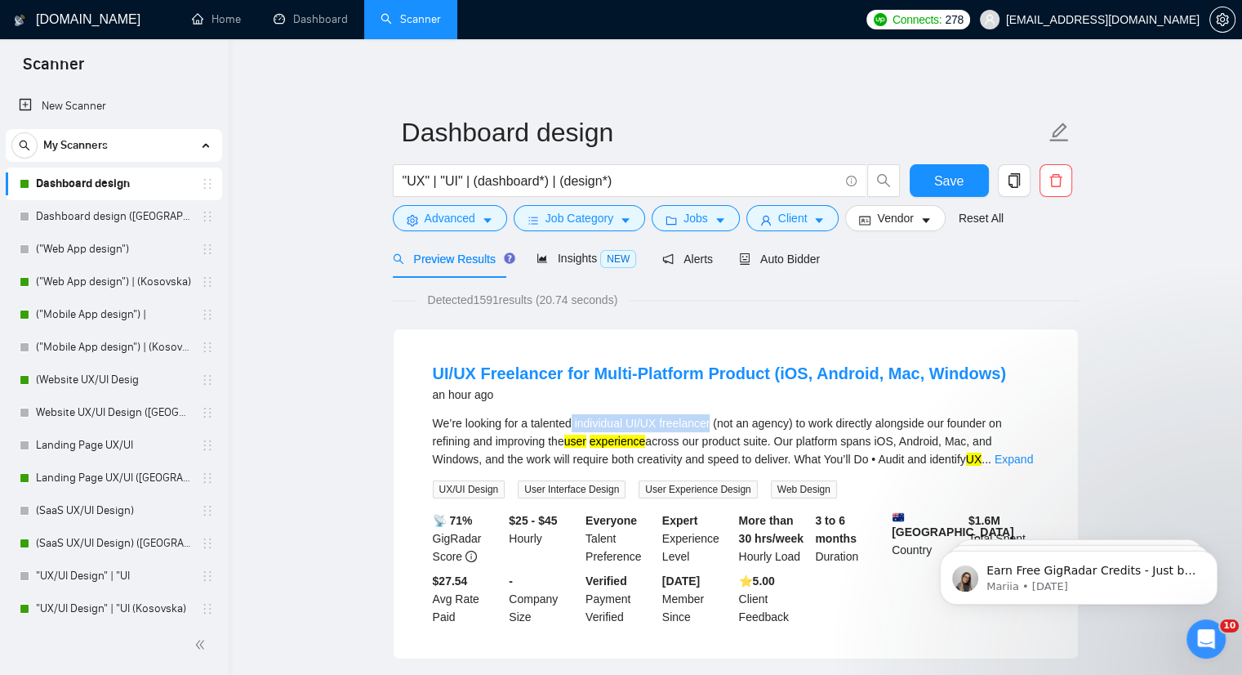
drag, startPoint x: 574, startPoint y: 423, endPoint x: 710, endPoint y: 429, distance: 136.5
click at [710, 429] on div "We’re looking for a talented individual UI/UX freelancer (not an agency) to wor…" at bounding box center [736, 441] width 606 height 54
copy div "individual UI/UX freelancer"
click at [488, 224] on icon "caret-down" at bounding box center [487, 220] width 11 height 11
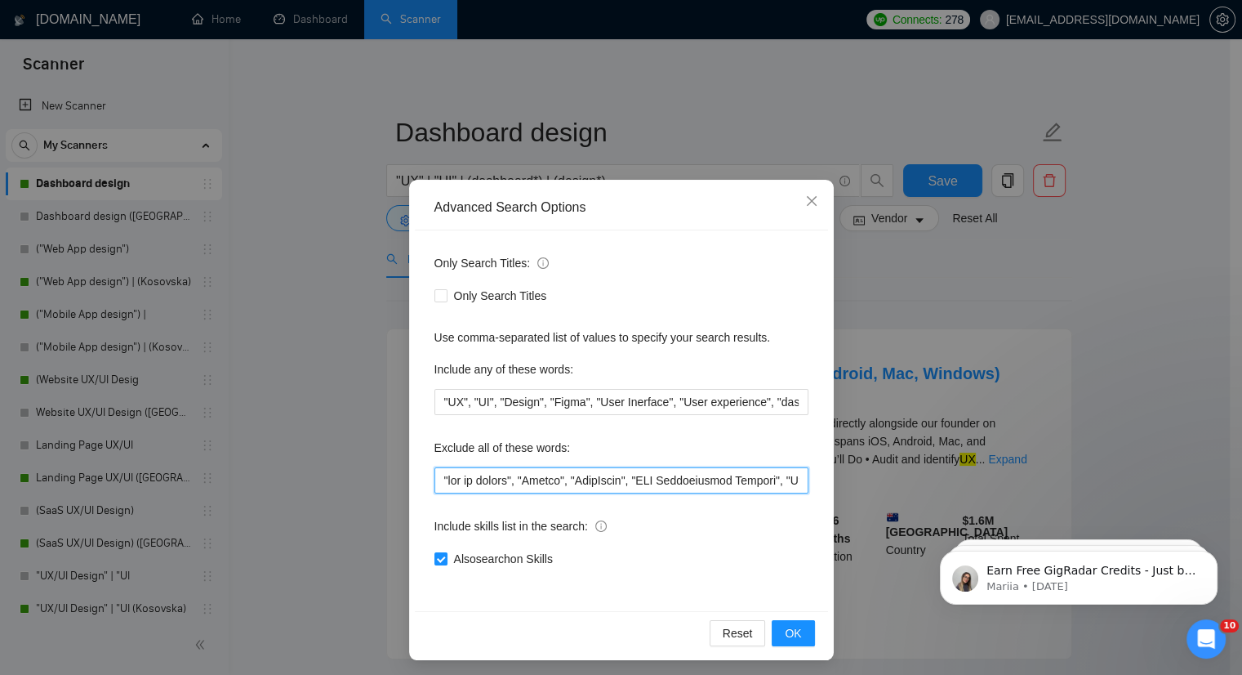
click at [434, 471] on input "text" at bounding box center [621, 480] width 374 height 26
paste input "individual UI/UX freelancer"
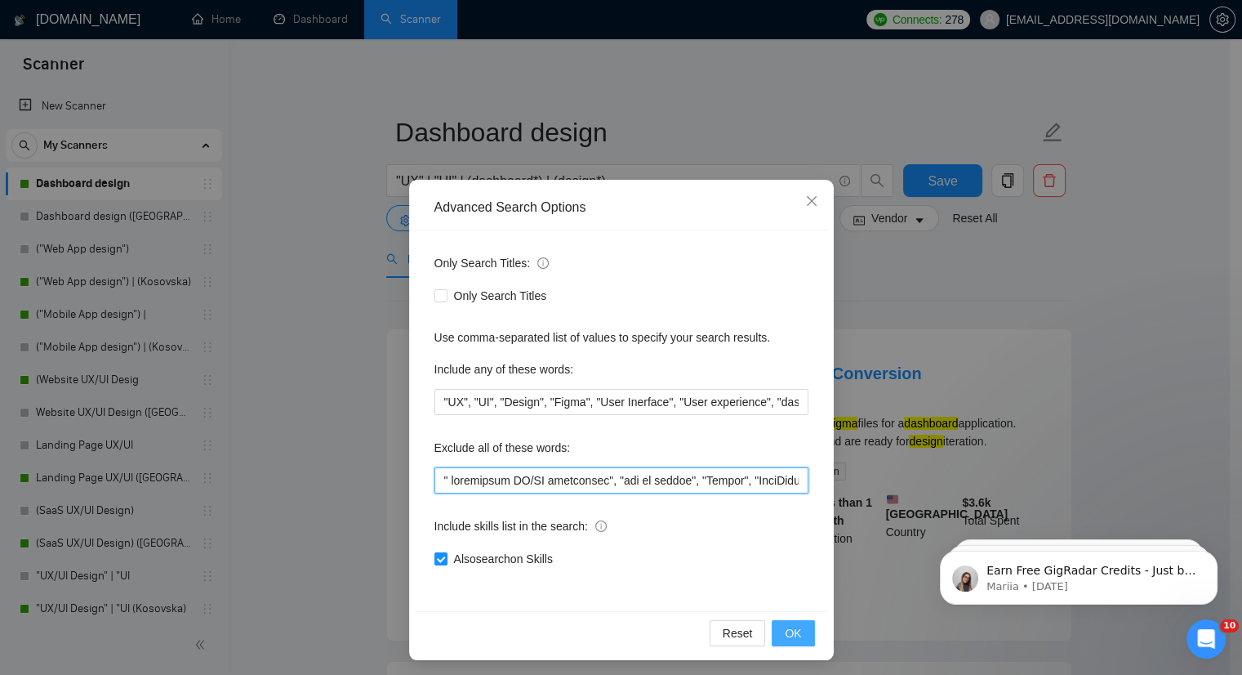
type input "" individual UI/UX freelancer", "not an agency", "Showit", "WordPress", "PDF Ma…"
click at [785, 640] on span "OK" at bounding box center [793, 633] width 16 height 18
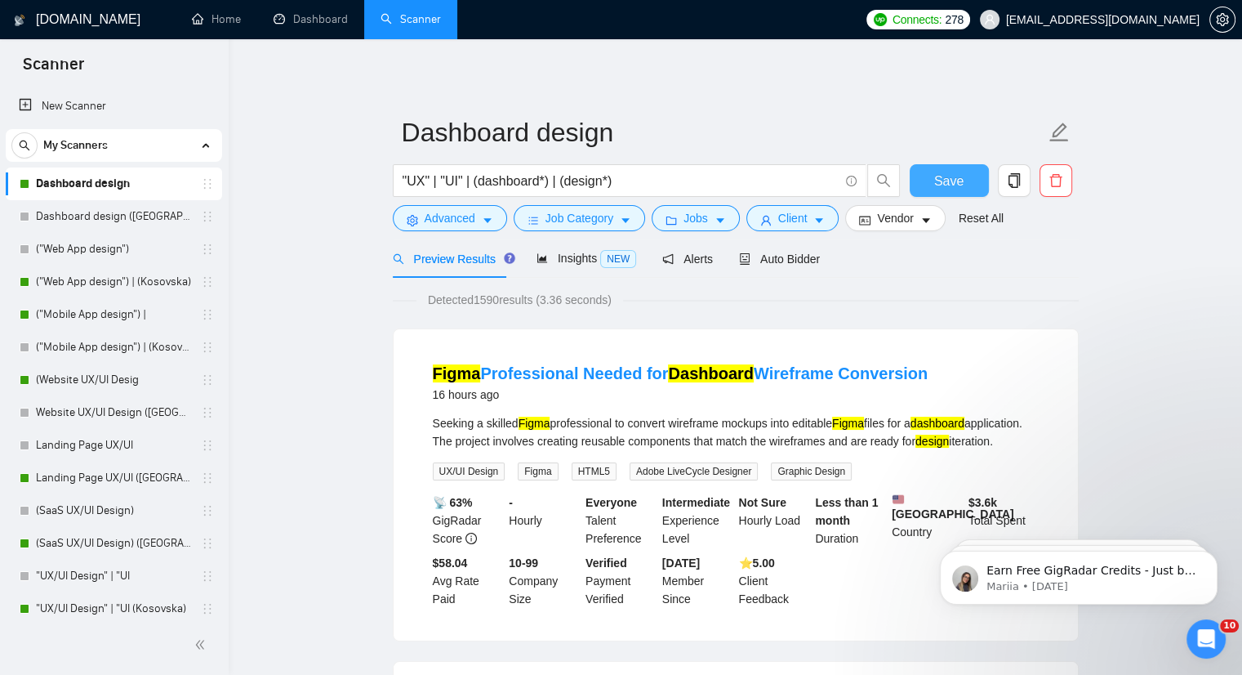
click at [939, 178] on span "Save" at bounding box center [948, 181] width 29 height 20
